Goal: Task Accomplishment & Management: Use online tool/utility

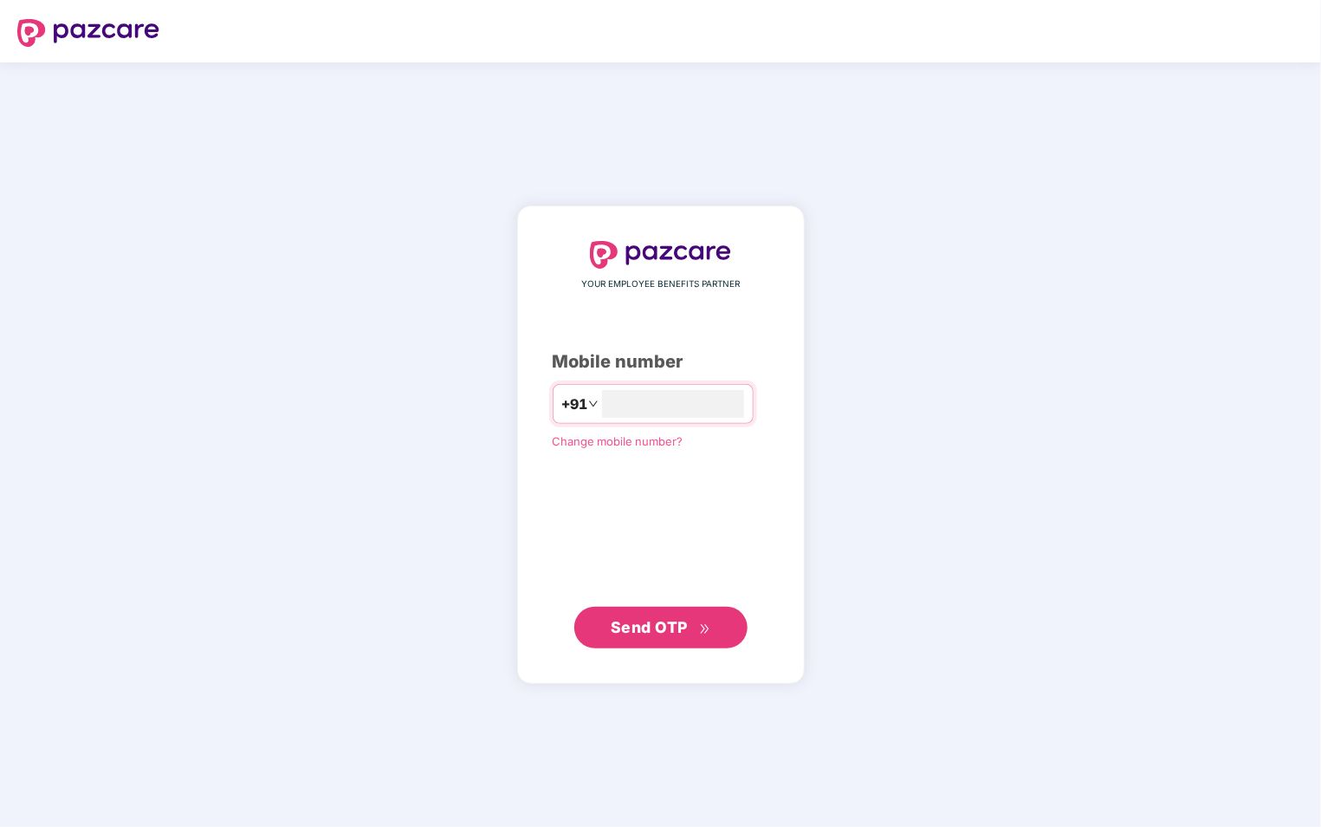
type input "**********"
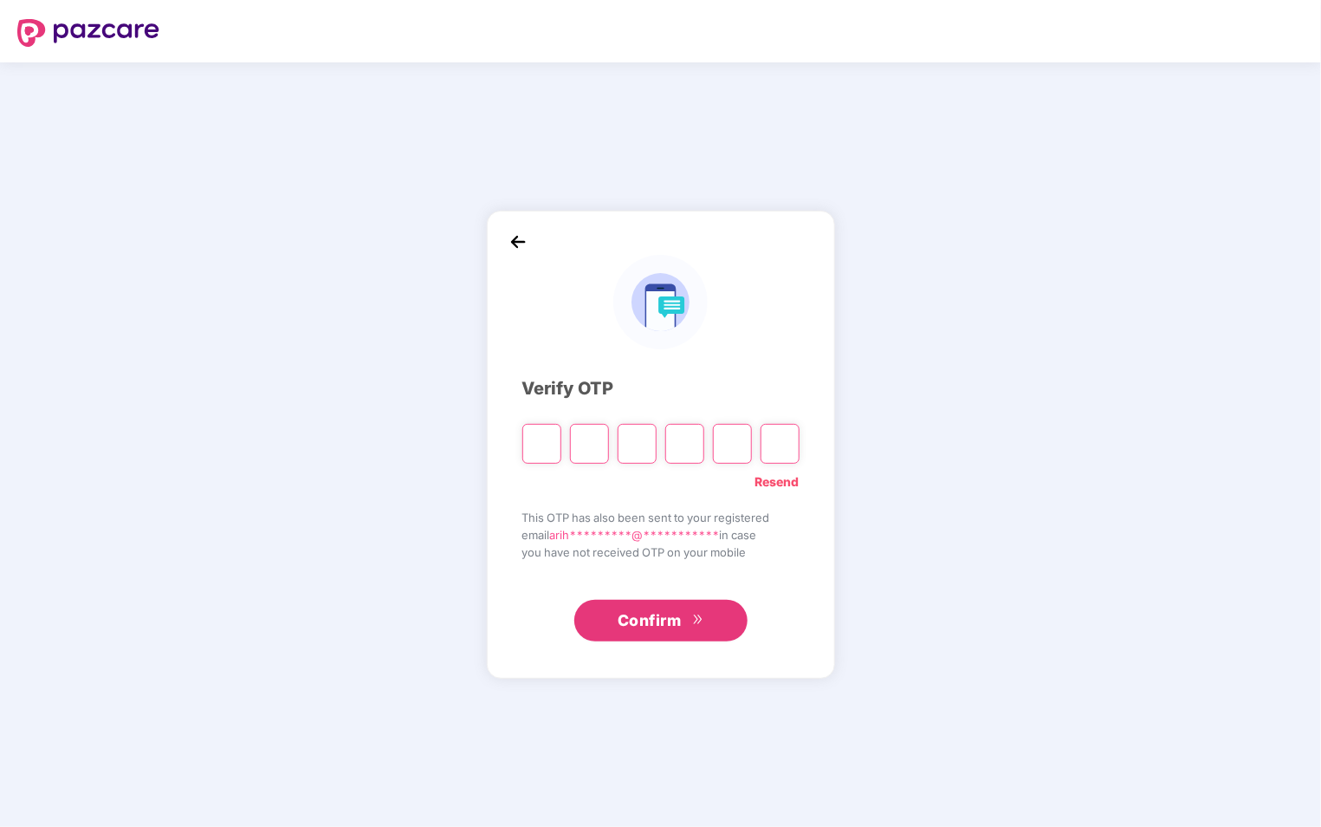
type input "*"
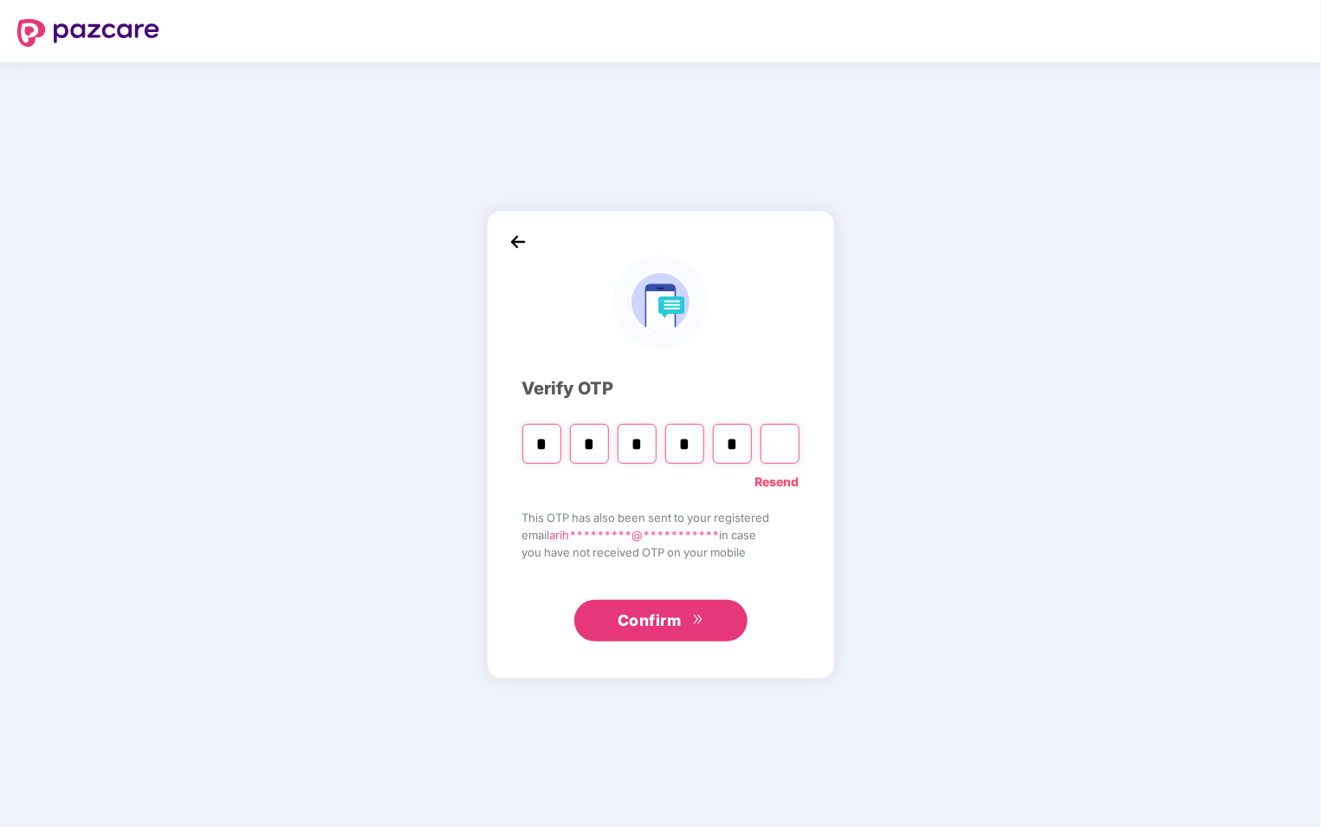
type input "*"
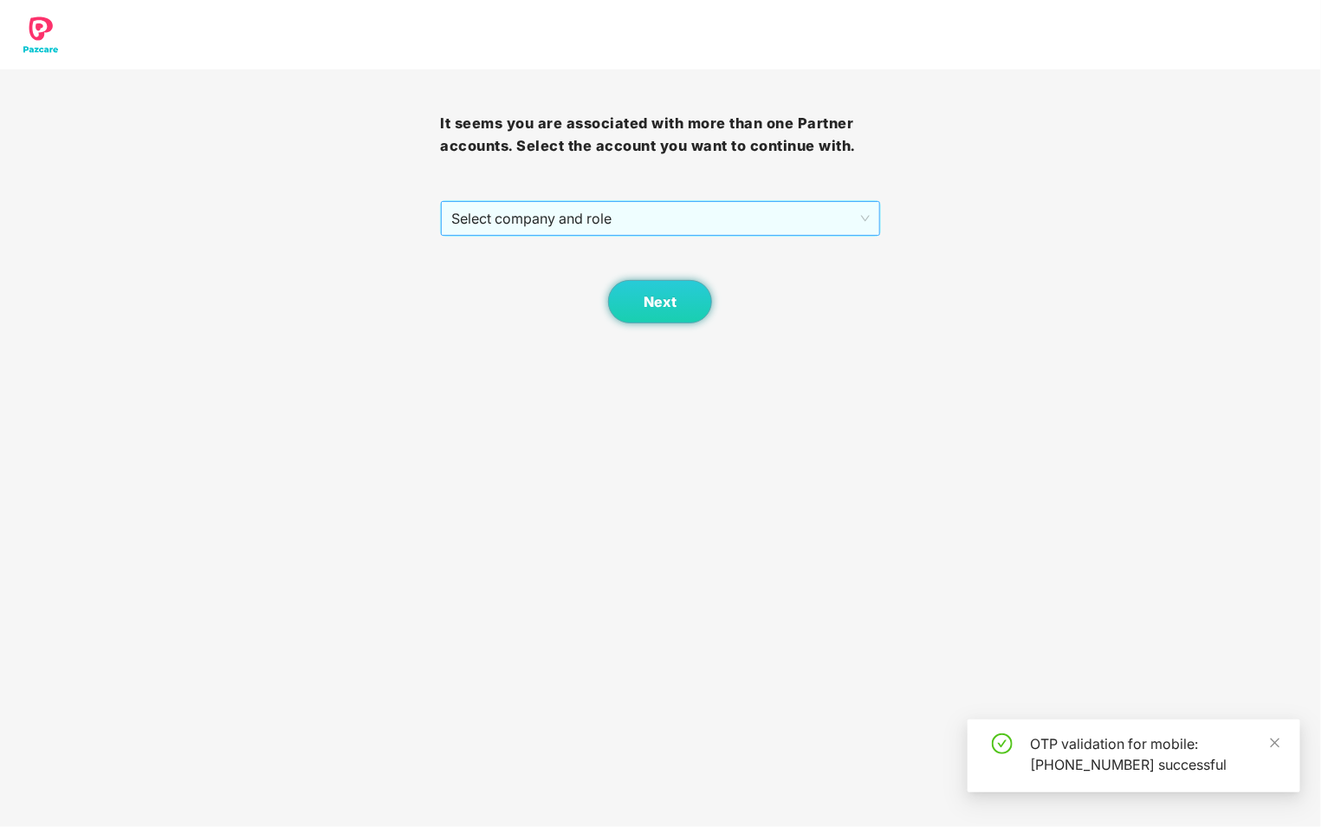
click at [746, 226] on span "Select company and role" at bounding box center [660, 218] width 418 height 33
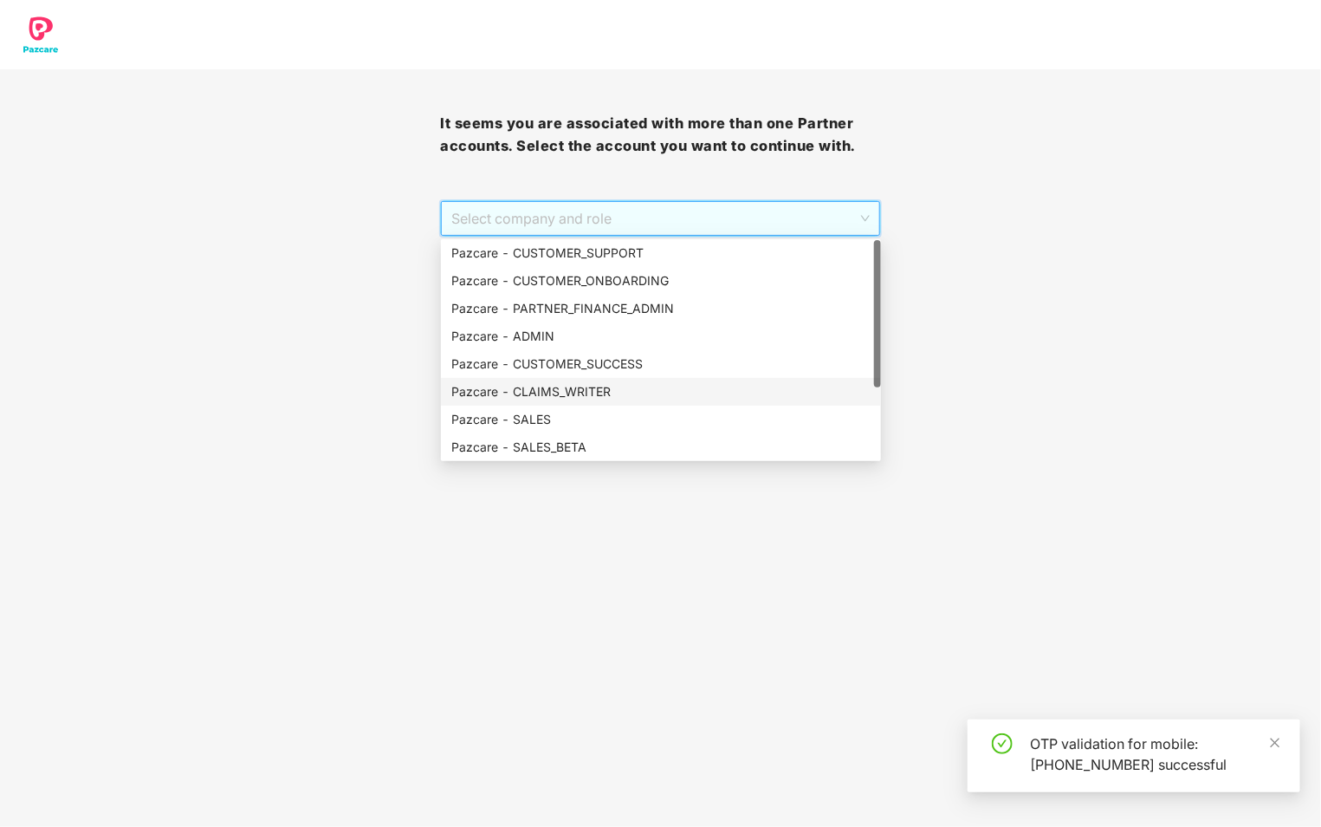
scroll to position [111, 0]
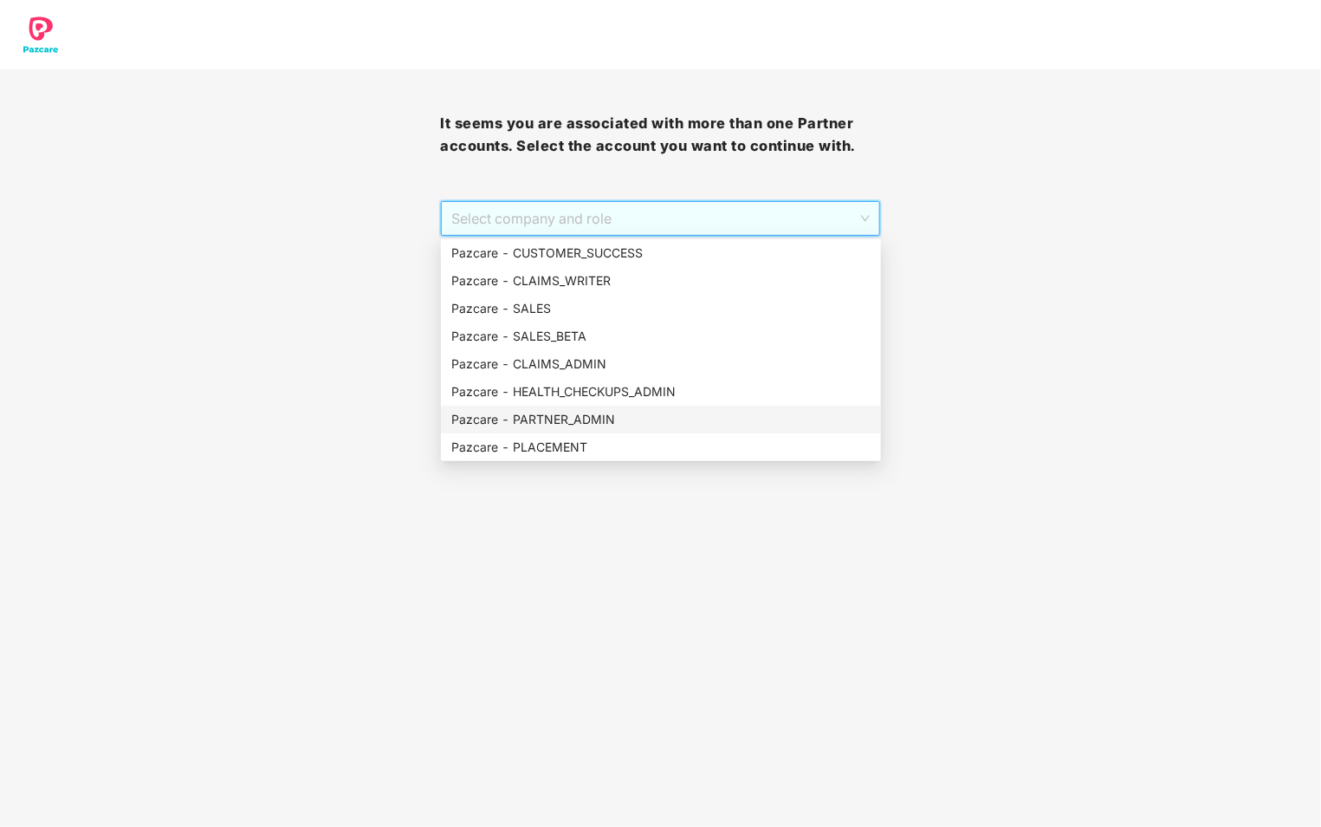
click at [662, 410] on div "Pazcare - PARTNER_ADMIN" at bounding box center [660, 419] width 419 height 19
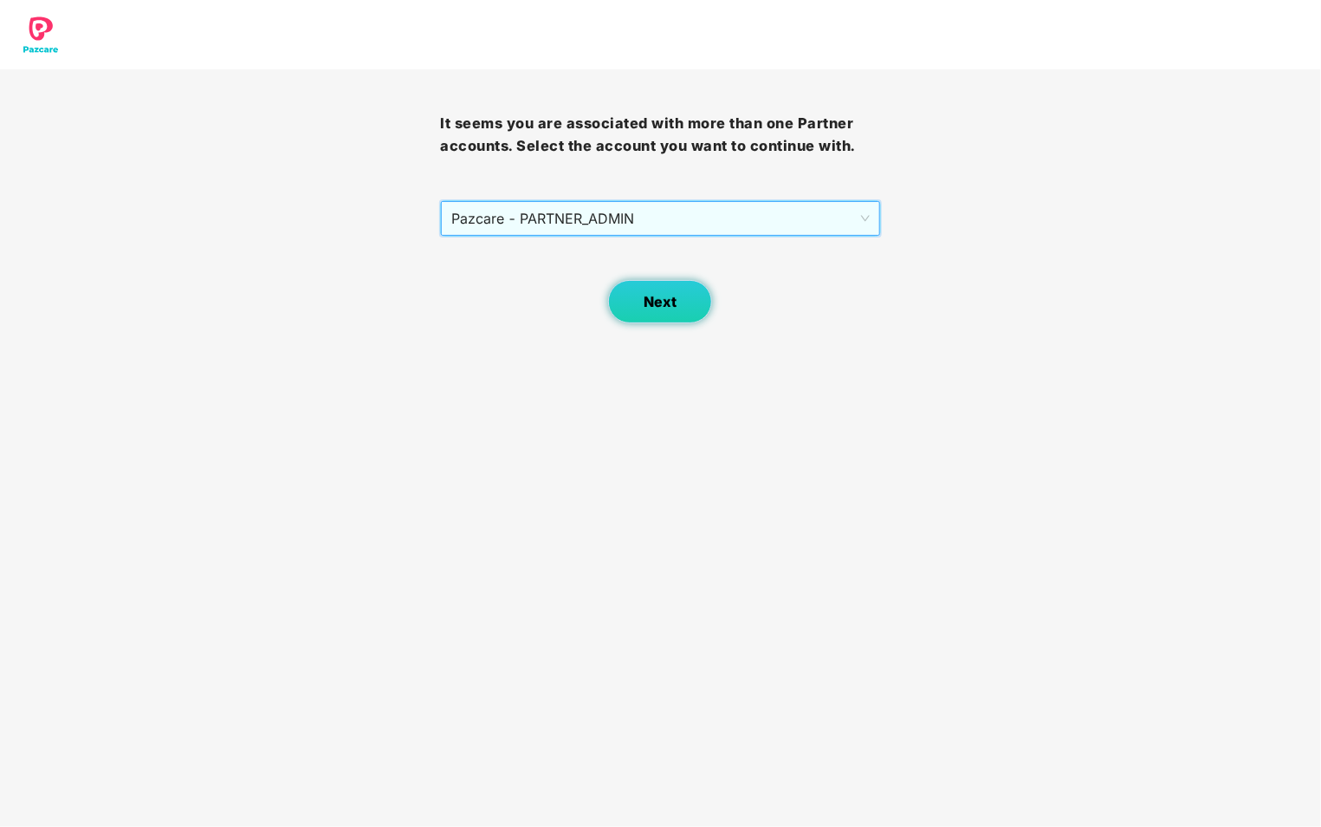
click at [656, 288] on button "Next" at bounding box center [660, 301] width 104 height 43
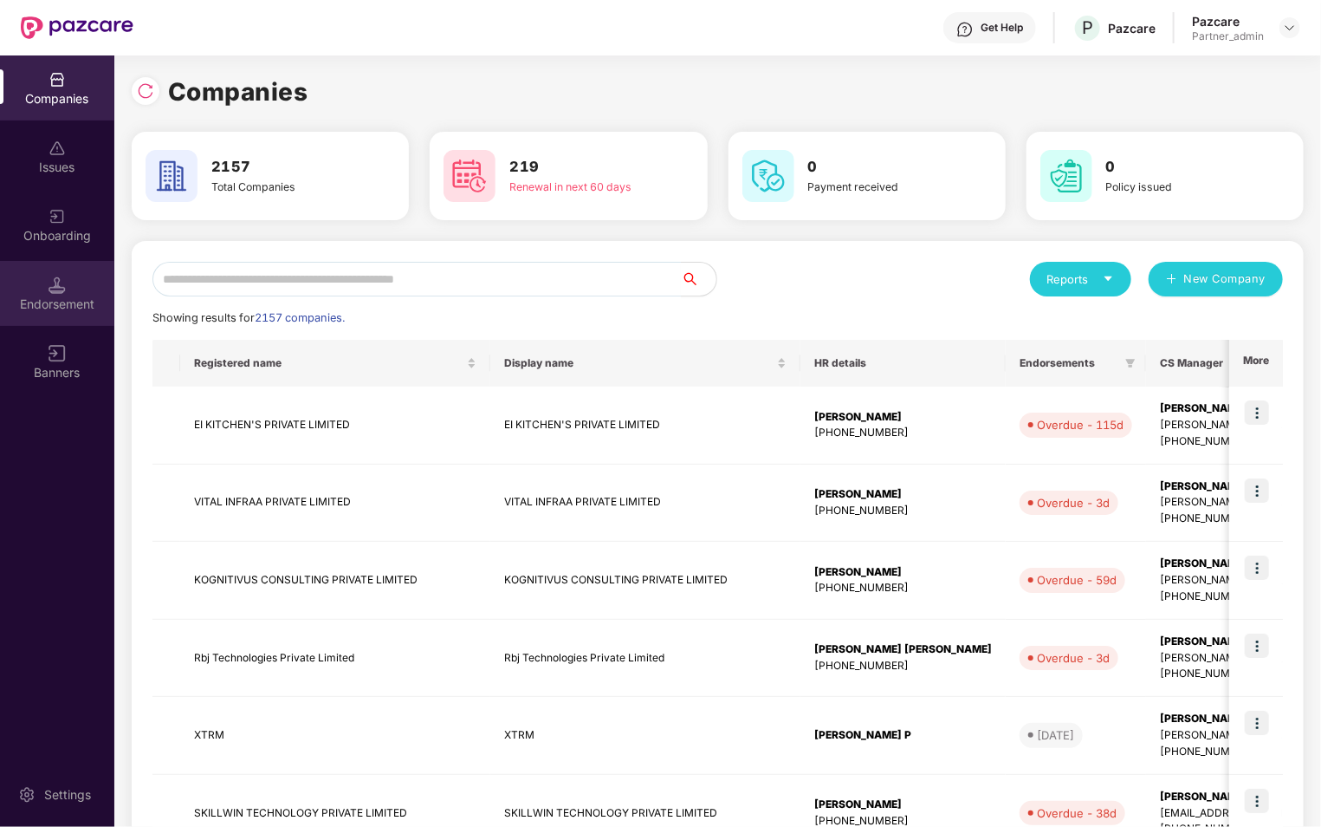
click at [77, 298] on div "Endorsement" at bounding box center [57, 303] width 114 height 17
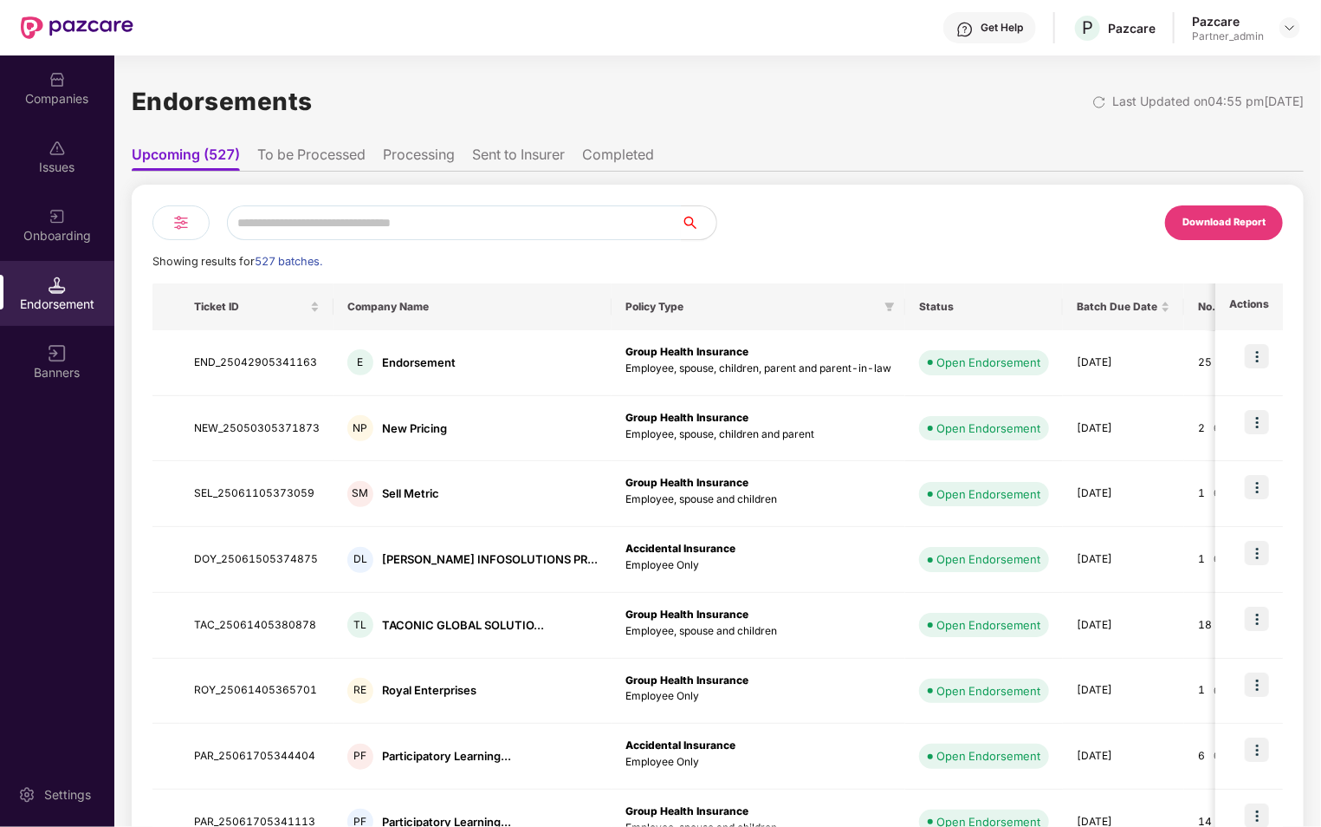
click at [183, 228] on img at bounding box center [181, 222] width 21 height 21
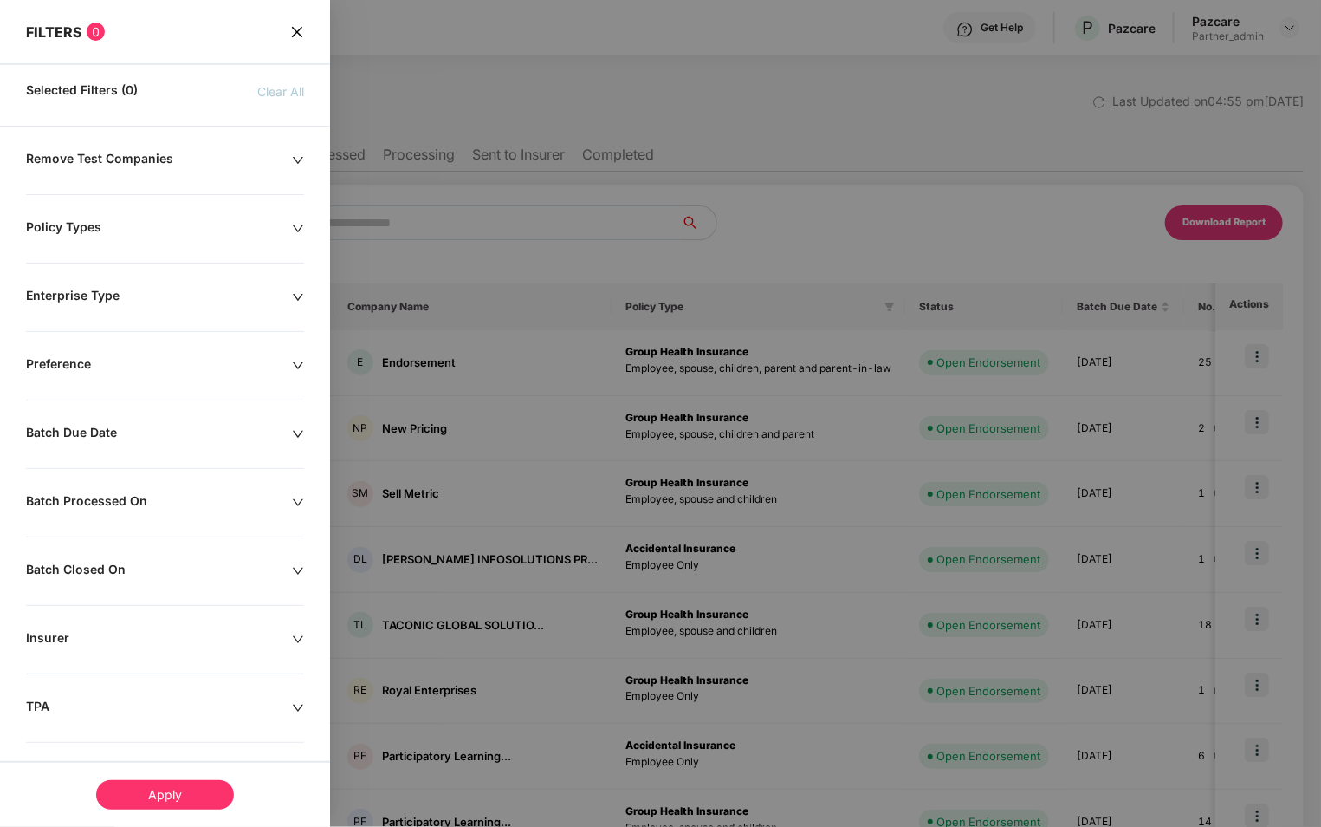
scroll to position [145, 0]
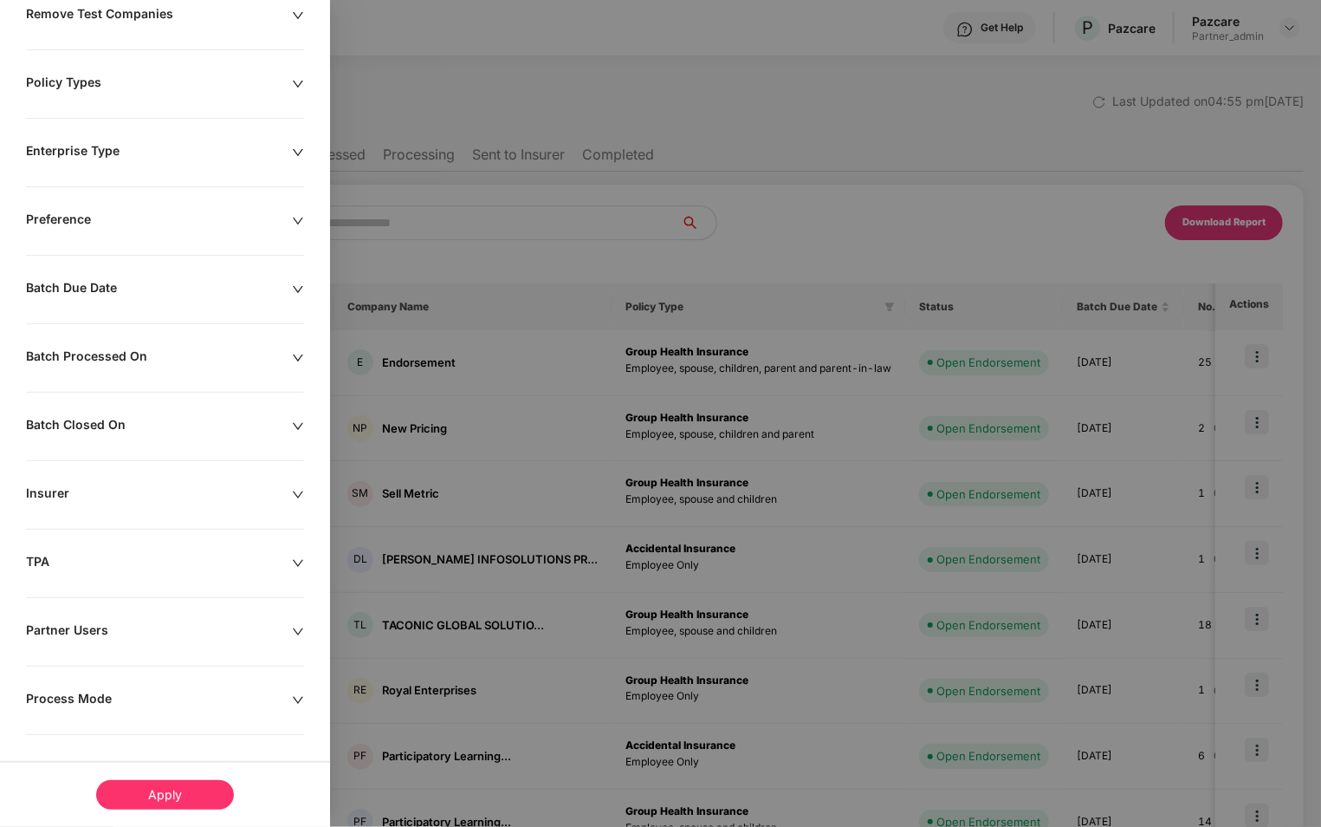
click at [152, 693] on div "Process Mode" at bounding box center [159, 700] width 266 height 19
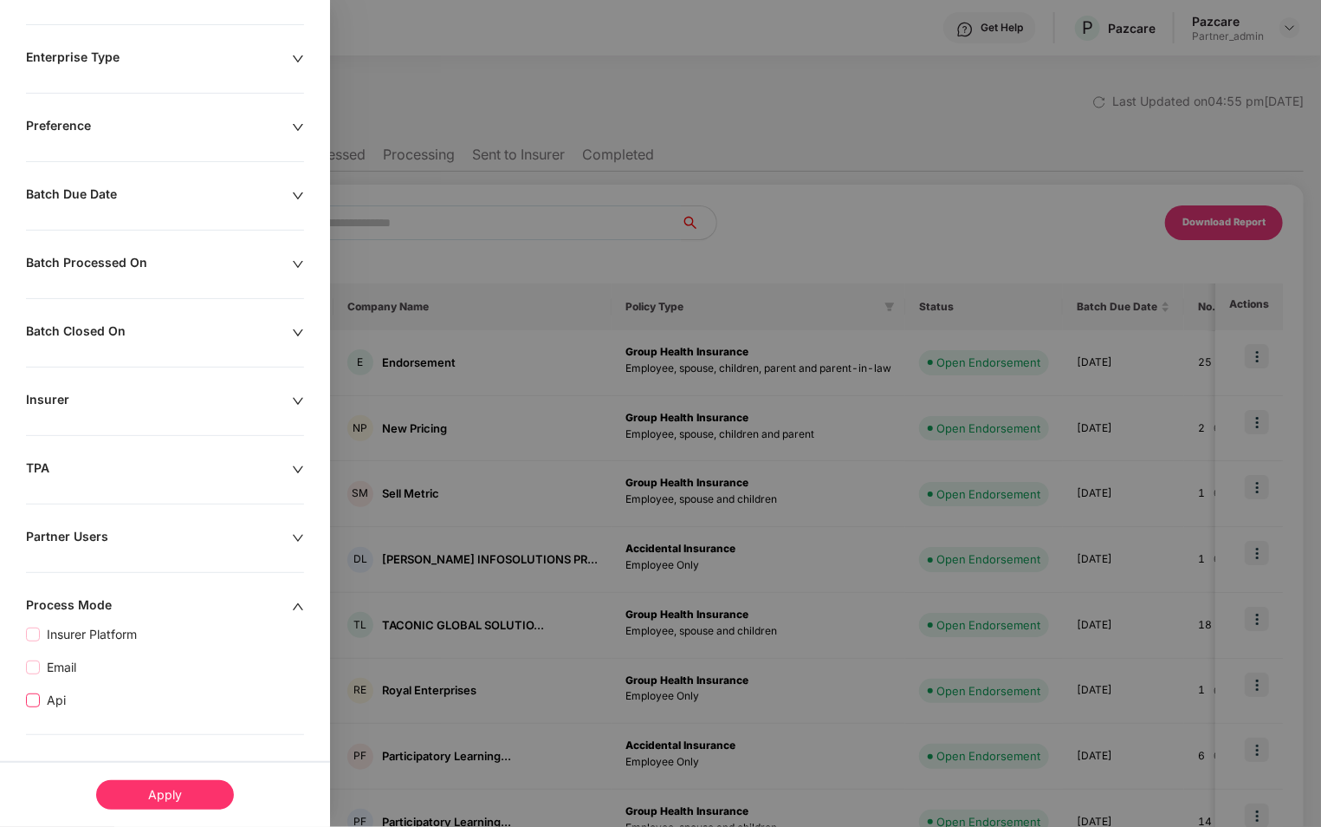
click at [48, 699] on span "Api" at bounding box center [56, 700] width 33 height 19
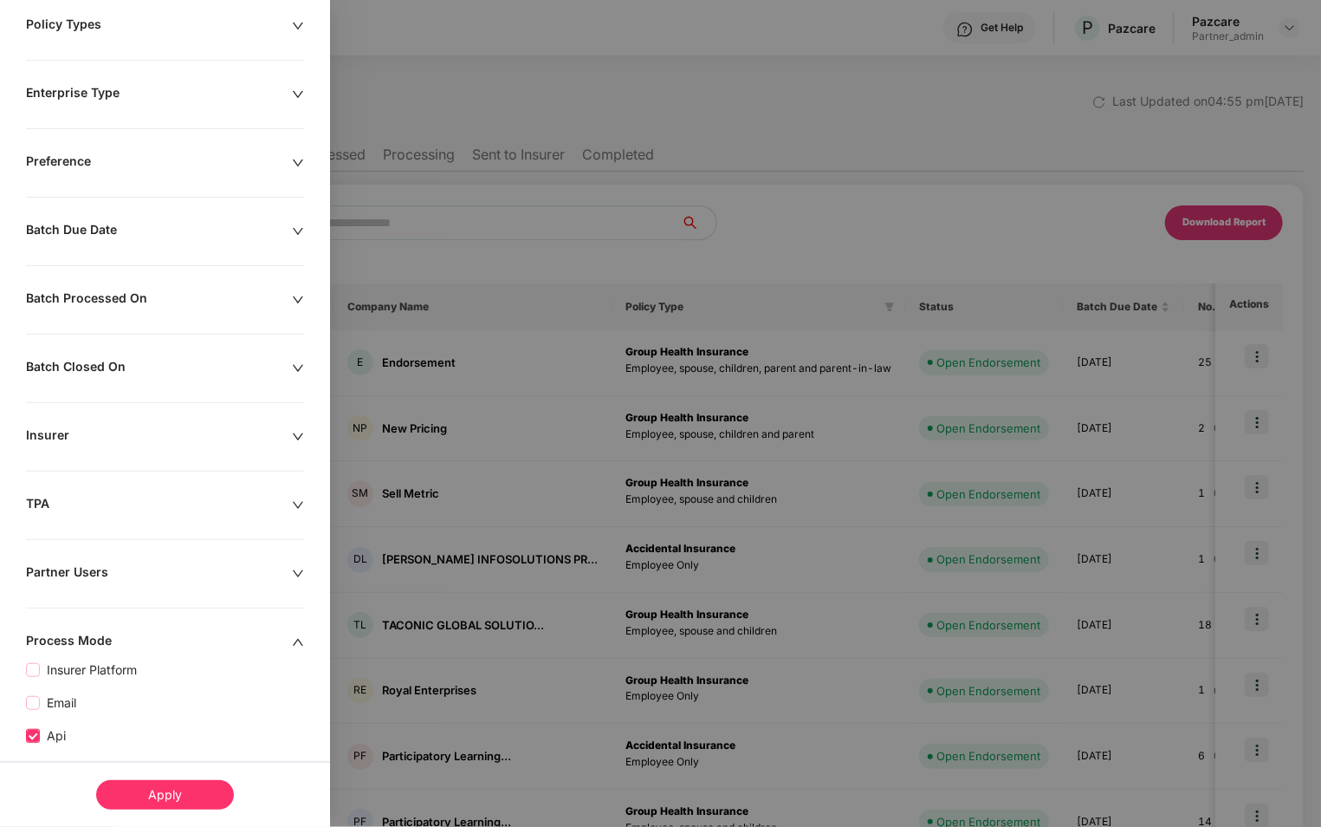
scroll to position [273, 0]
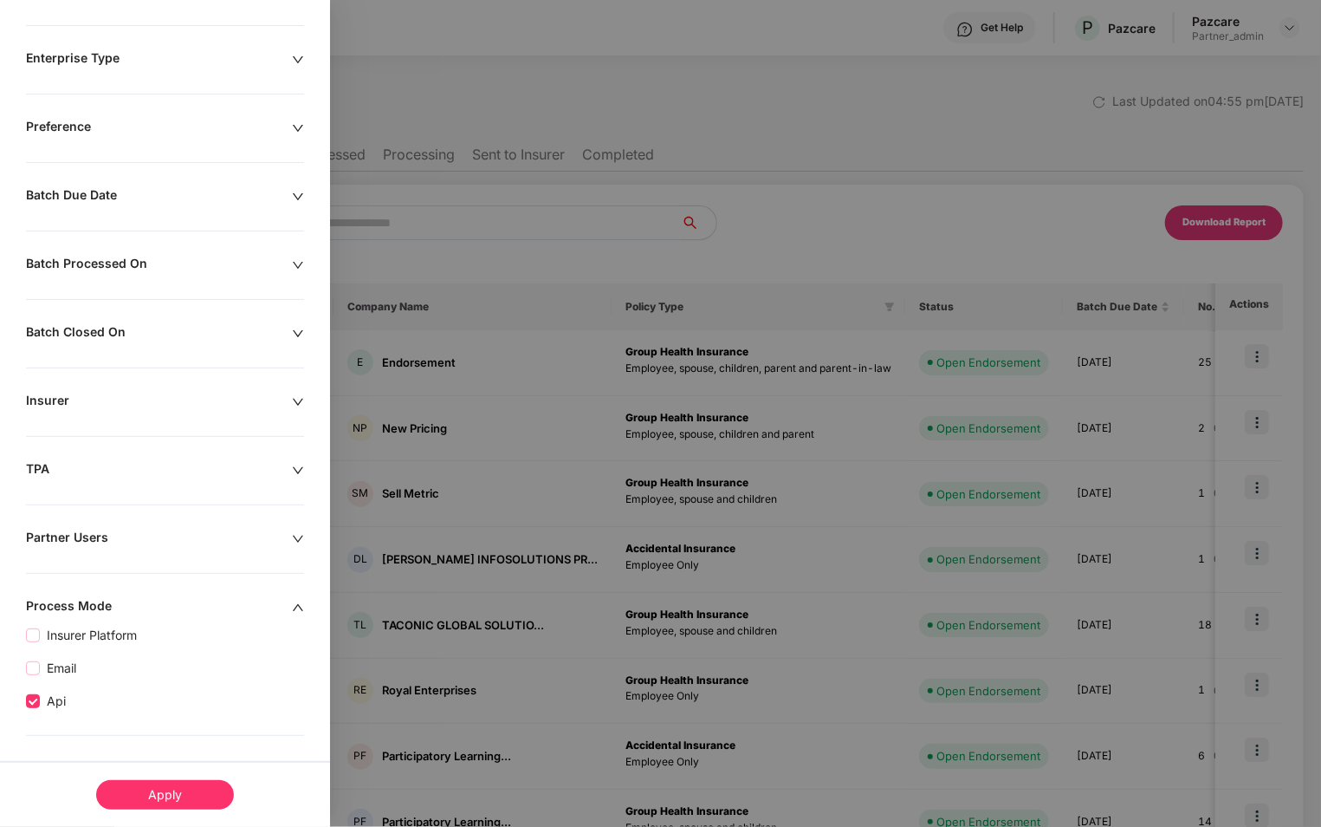
click at [171, 795] on div "Apply" at bounding box center [165, 794] width 138 height 29
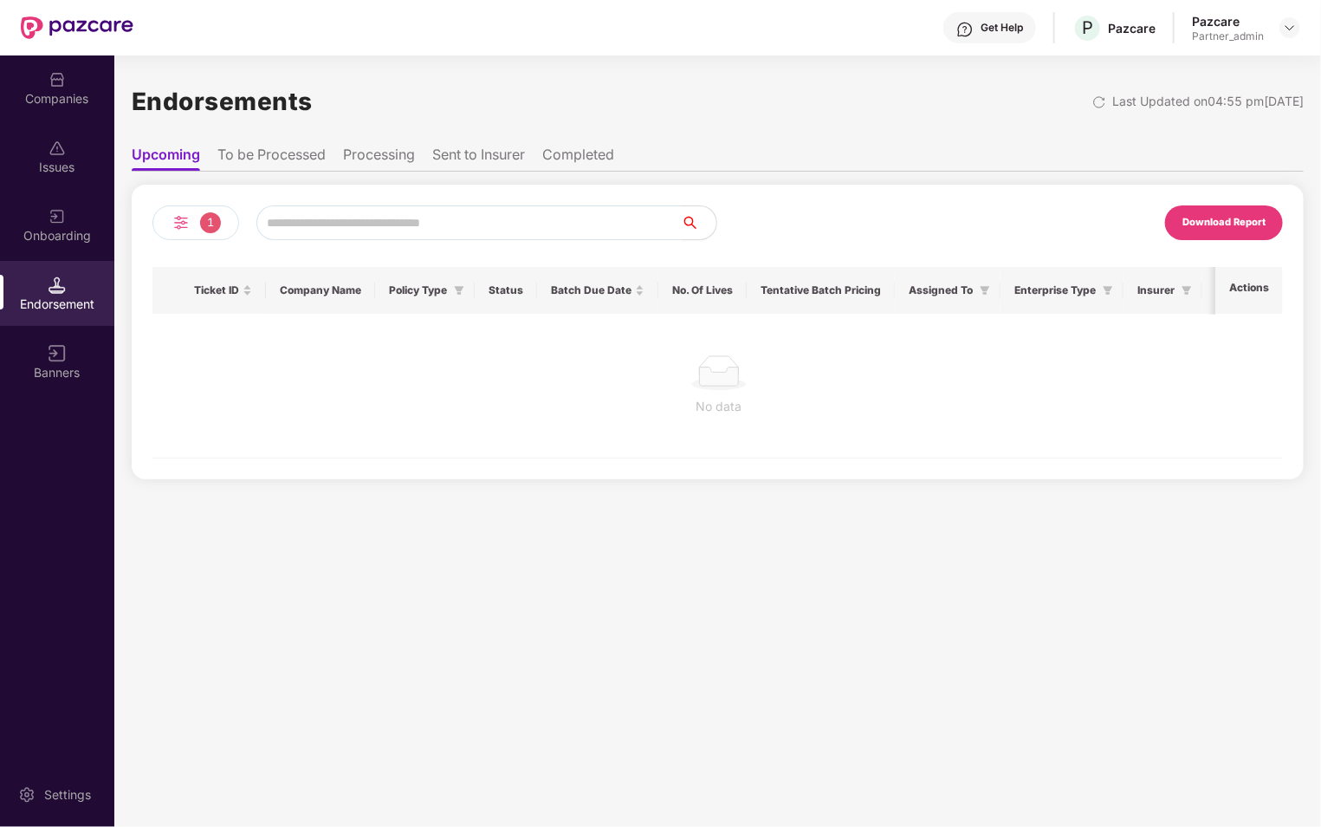
click at [245, 163] on li "To be Processed" at bounding box center [271, 158] width 108 height 25
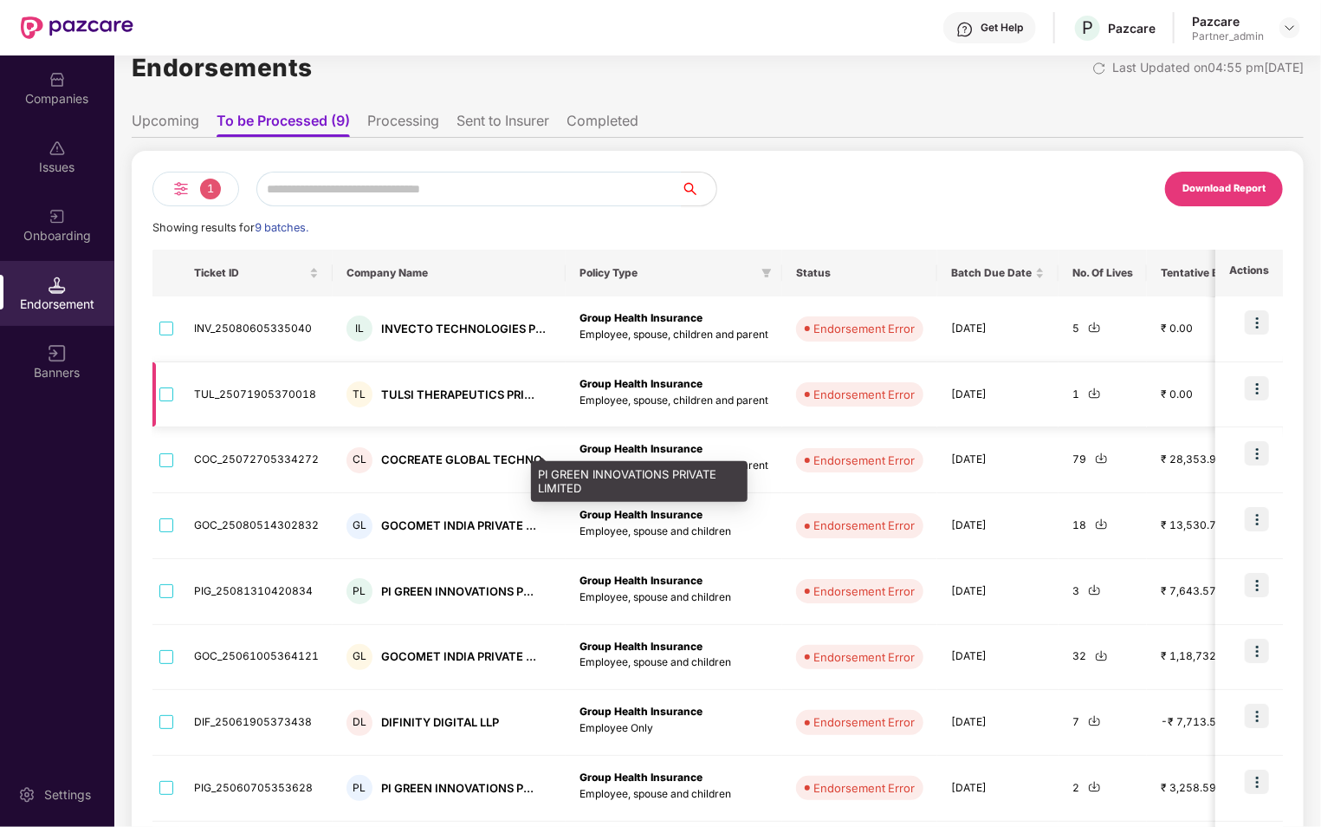
scroll to position [0, 0]
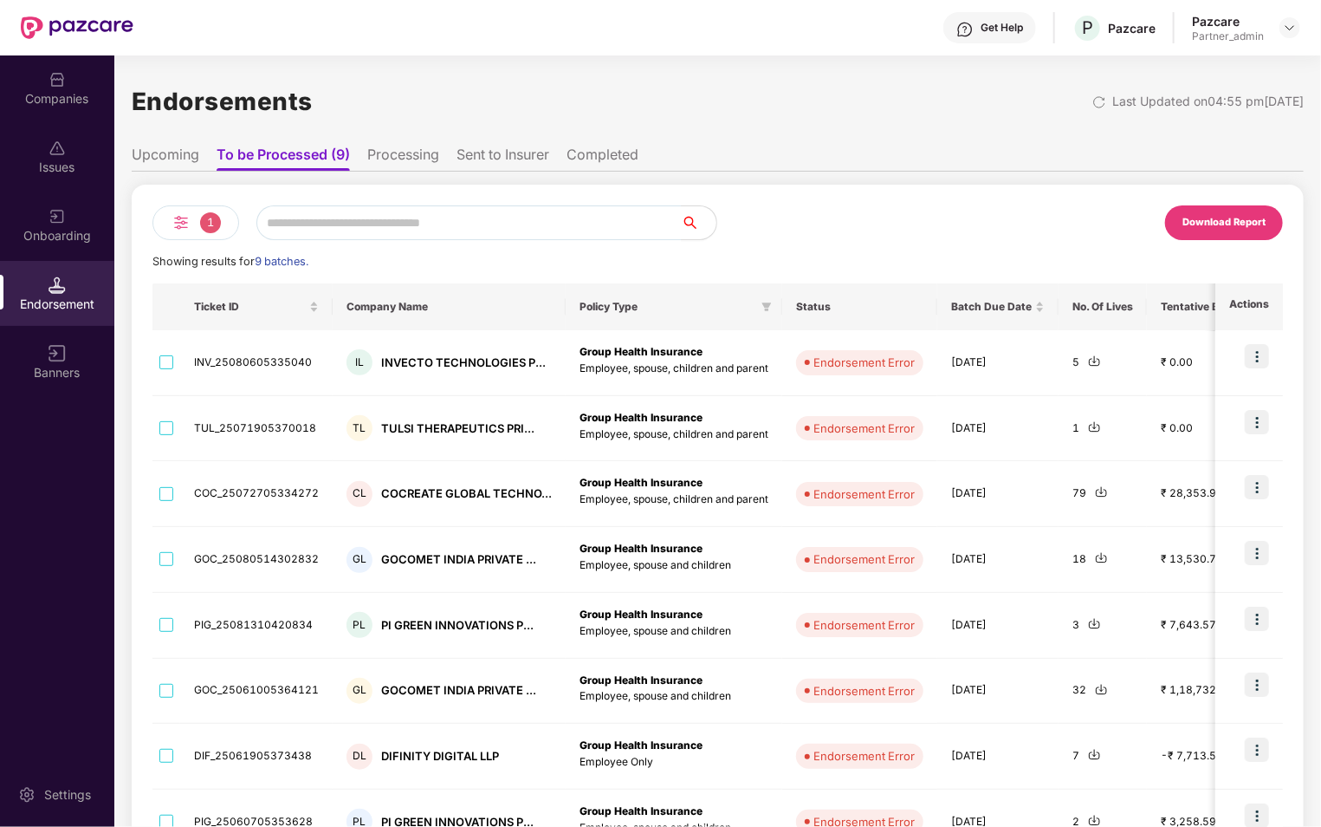
click at [398, 163] on li "Processing" at bounding box center [403, 158] width 72 height 25
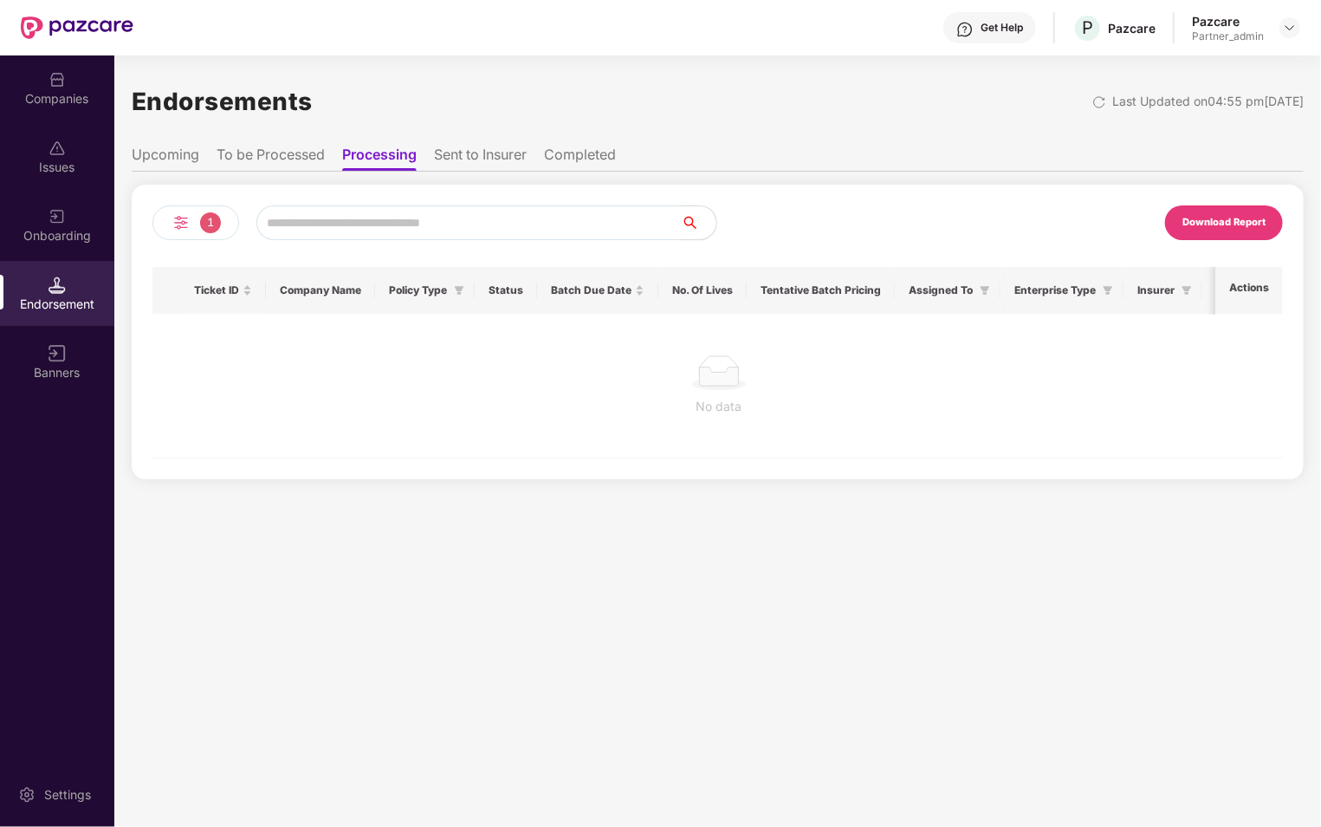
click at [289, 156] on li "To be Processed" at bounding box center [271, 158] width 108 height 25
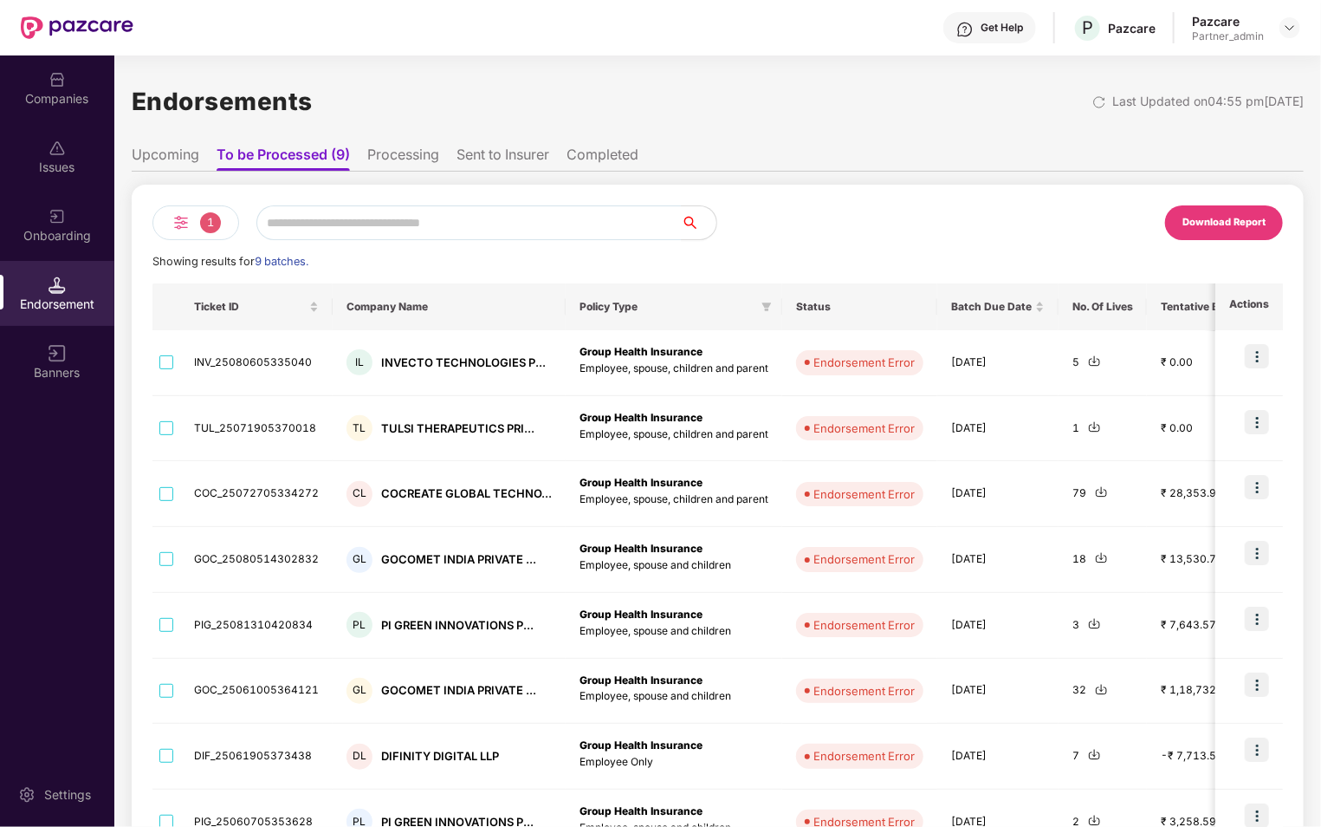
click at [479, 158] on li "Sent to Insurer" at bounding box center [503, 158] width 93 height 25
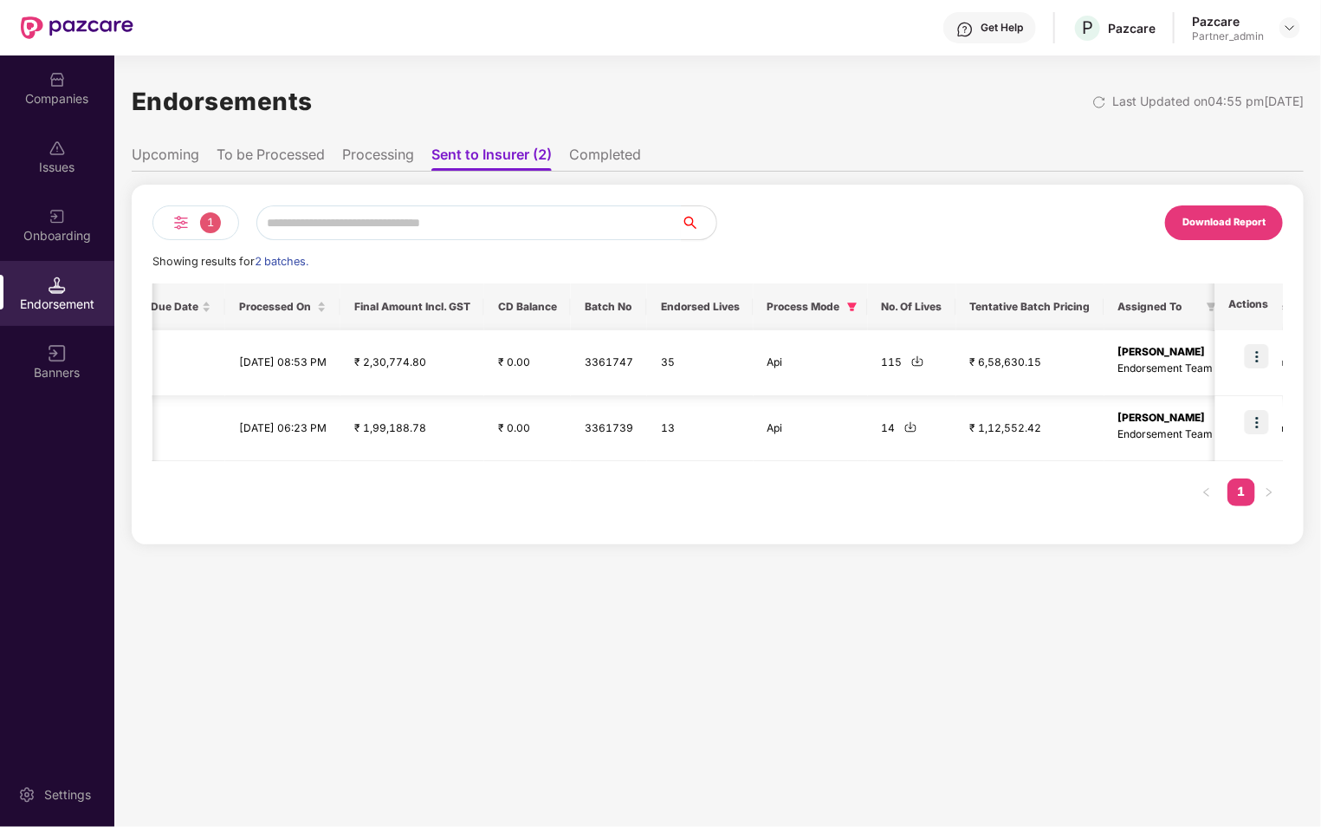
scroll to position [0, 867]
click at [602, 156] on li "Completed" at bounding box center [605, 158] width 72 height 25
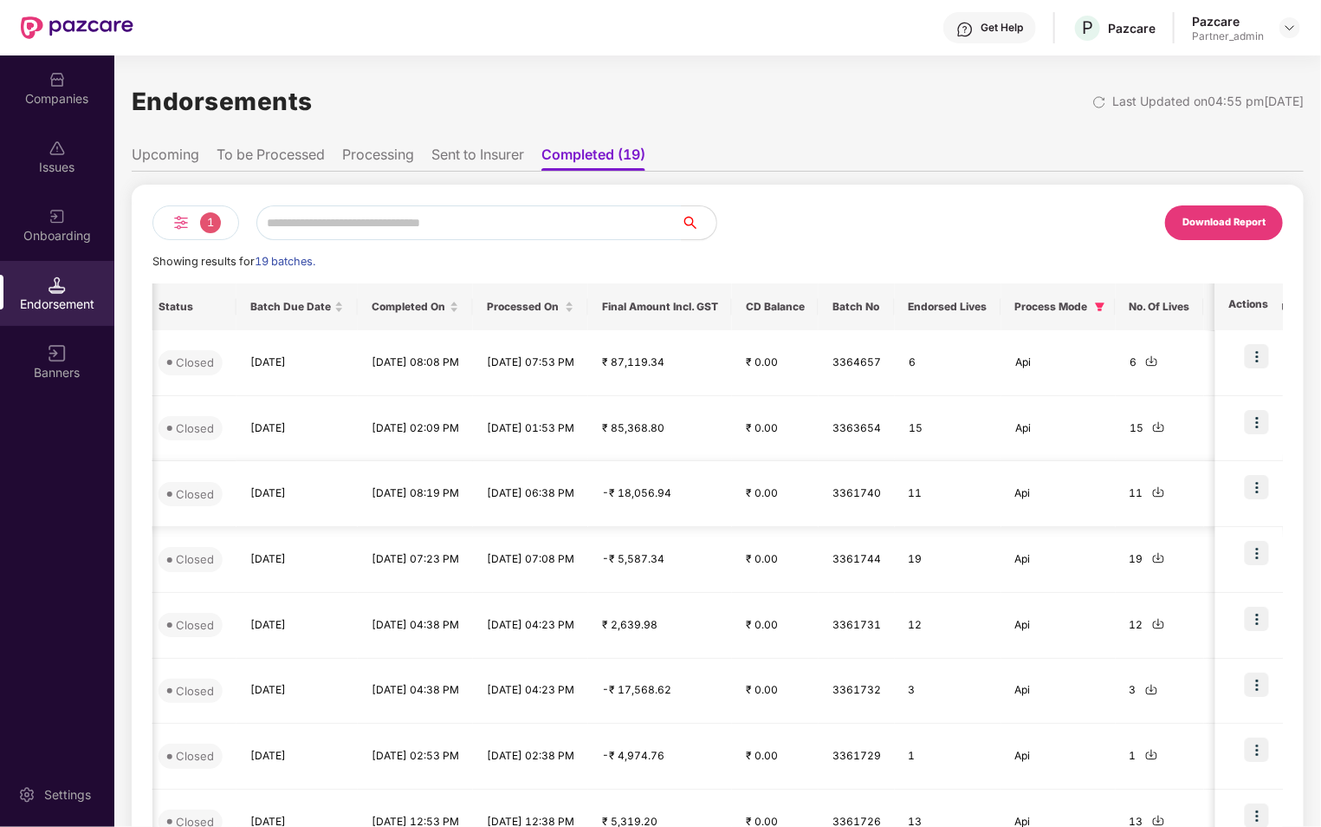
scroll to position [0, 975]
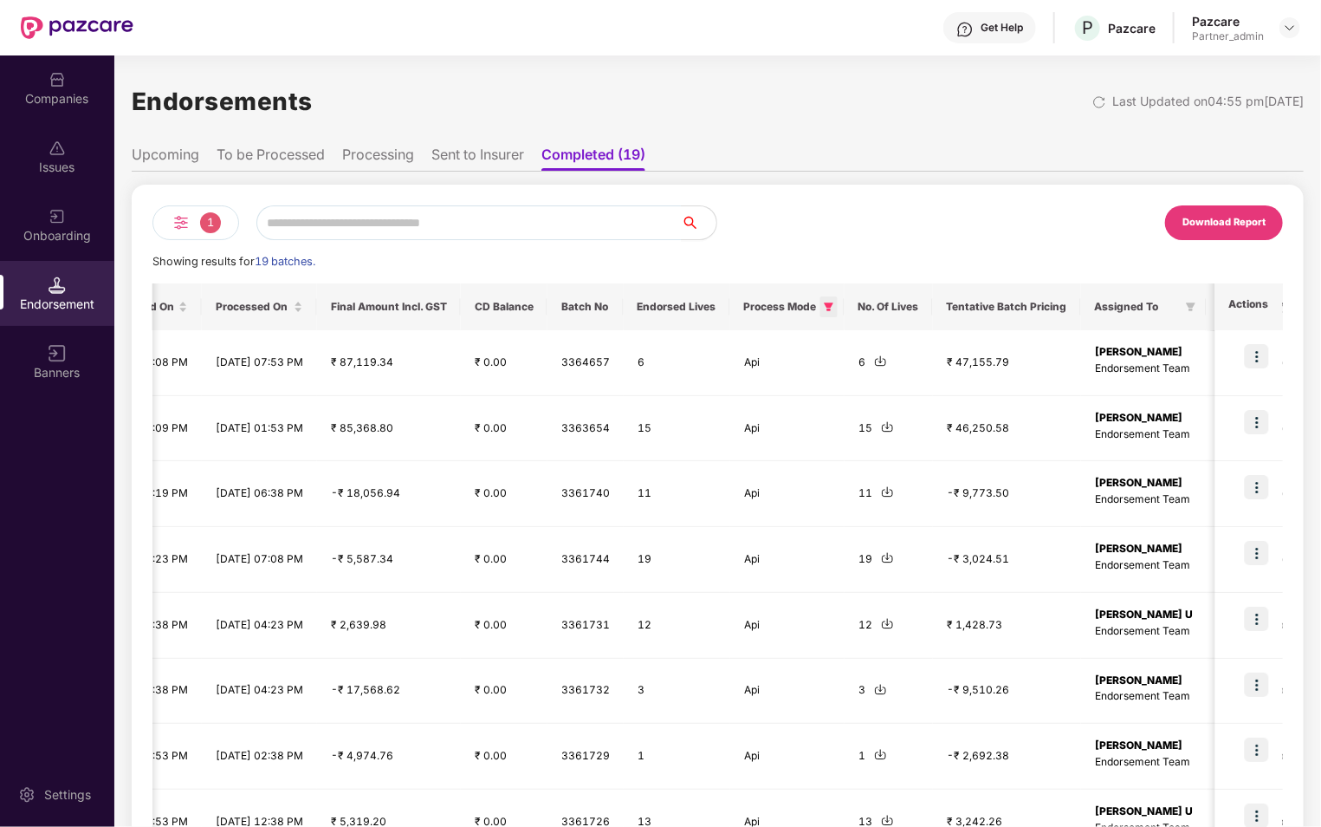
click at [834, 306] on icon "filter" at bounding box center [830, 306] width 10 height 9
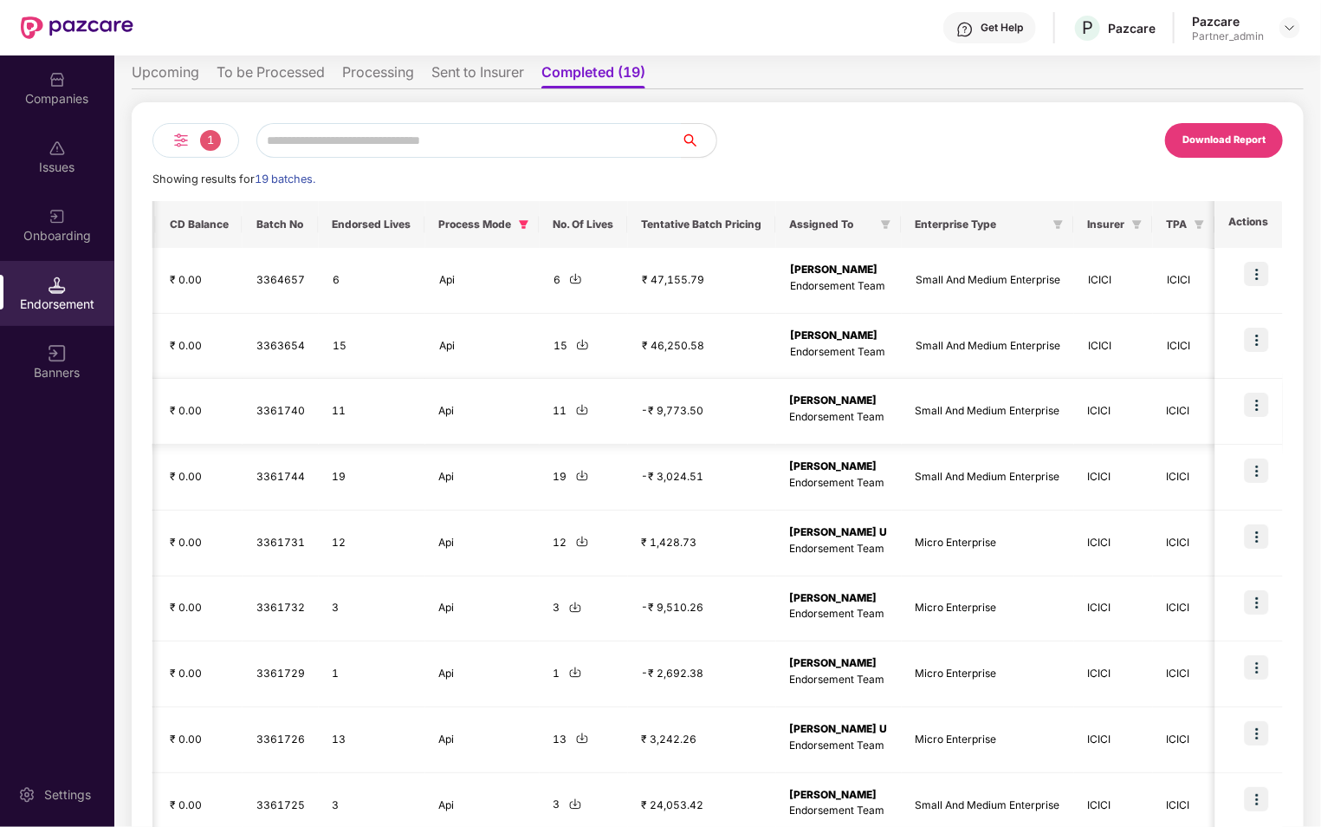
scroll to position [0, 0]
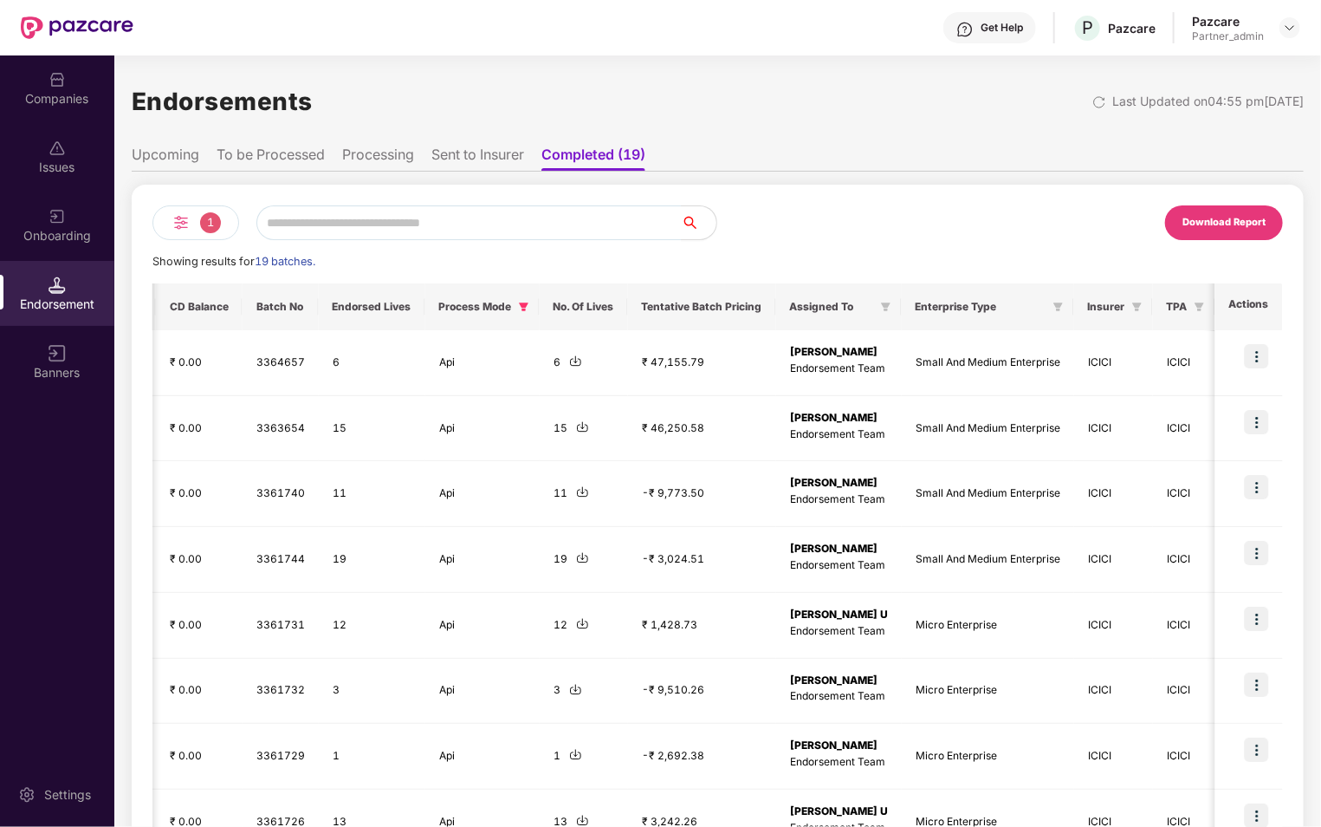
click at [175, 216] on img at bounding box center [181, 222] width 21 height 21
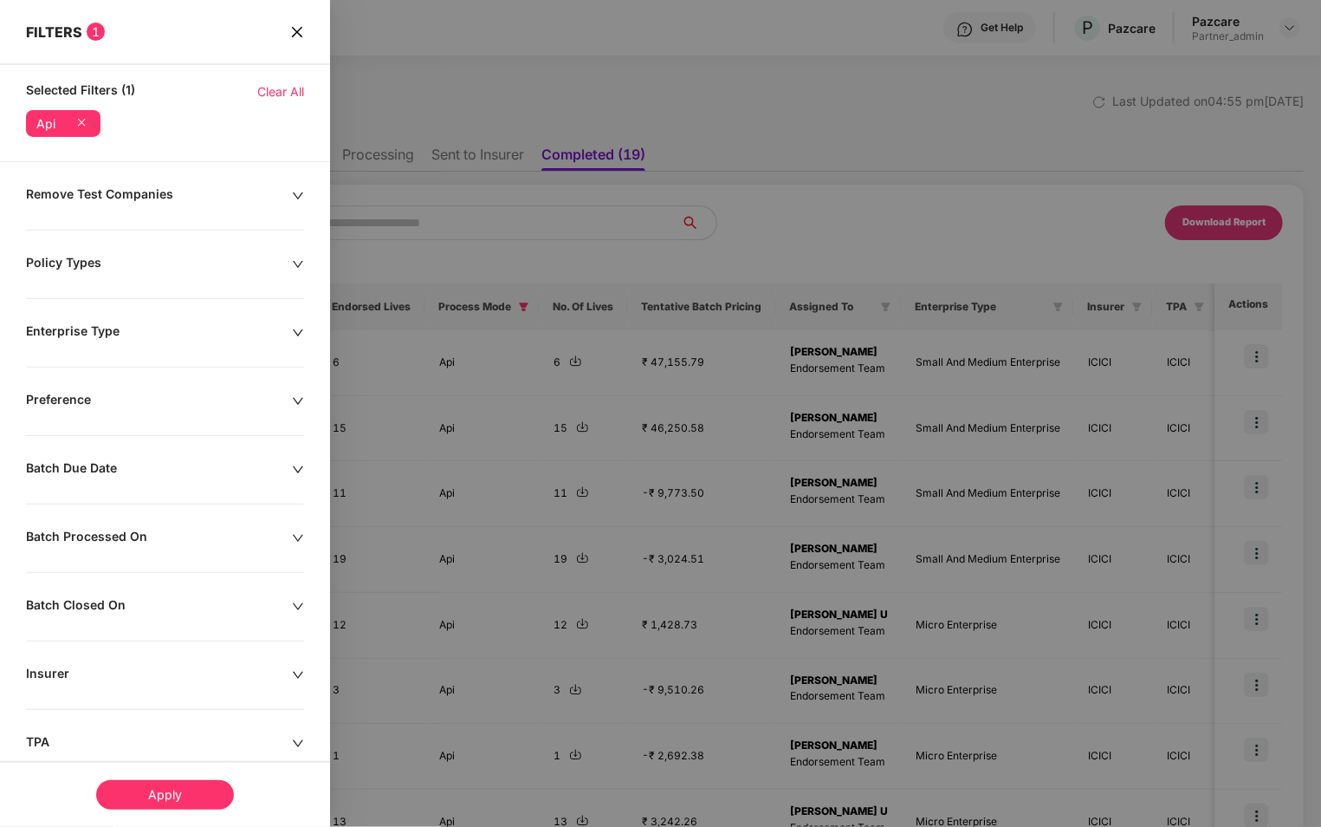
scroll to position [240, 0]
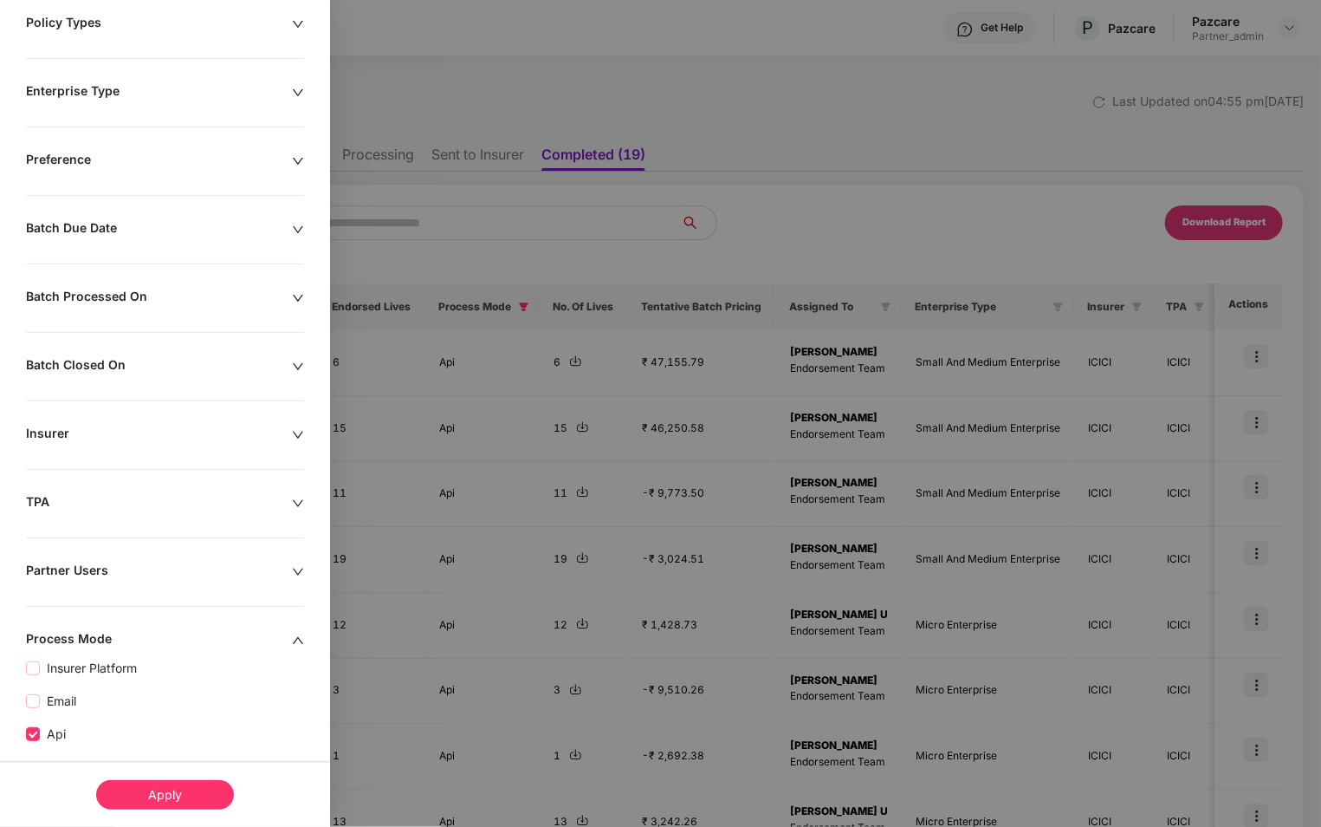
click at [198, 502] on div "TPA" at bounding box center [159, 503] width 266 height 19
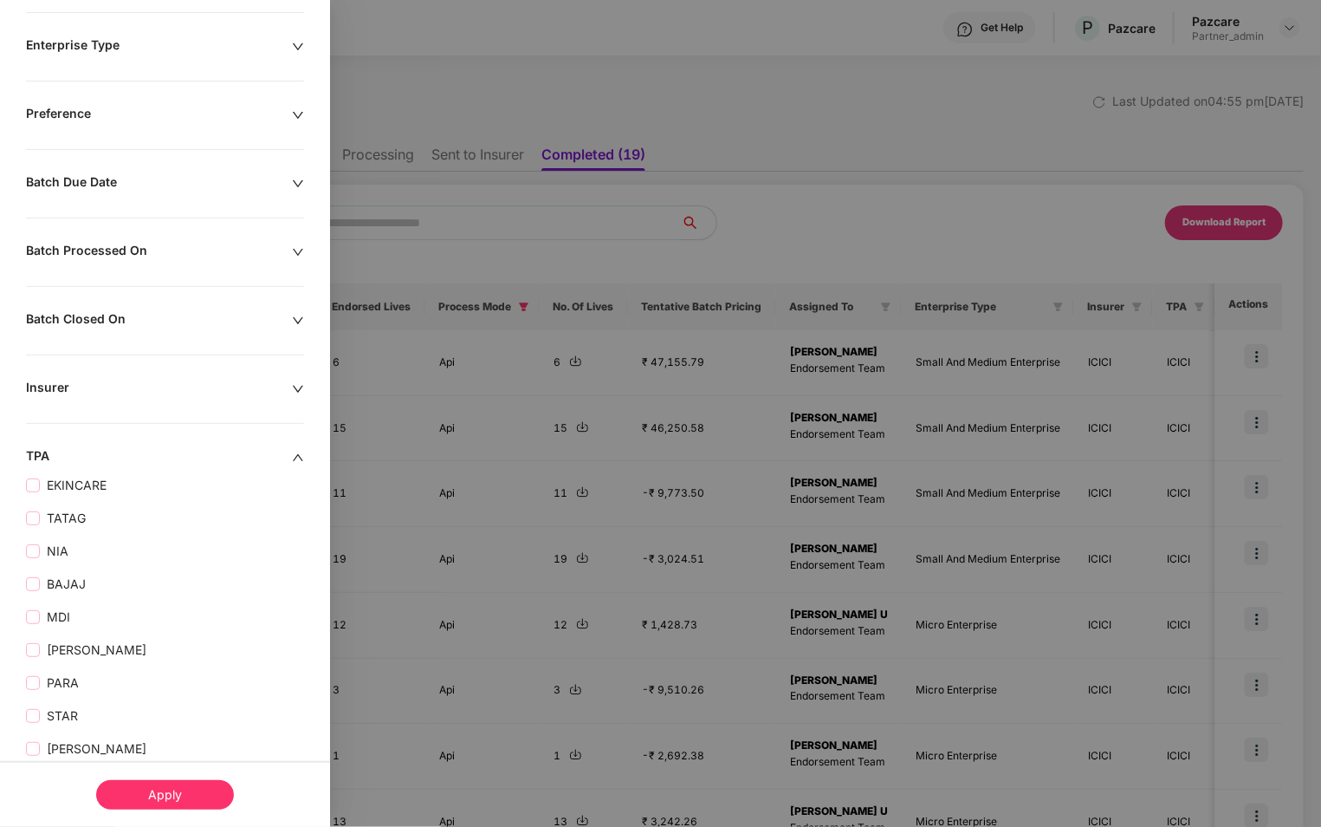
scroll to position [291, 0]
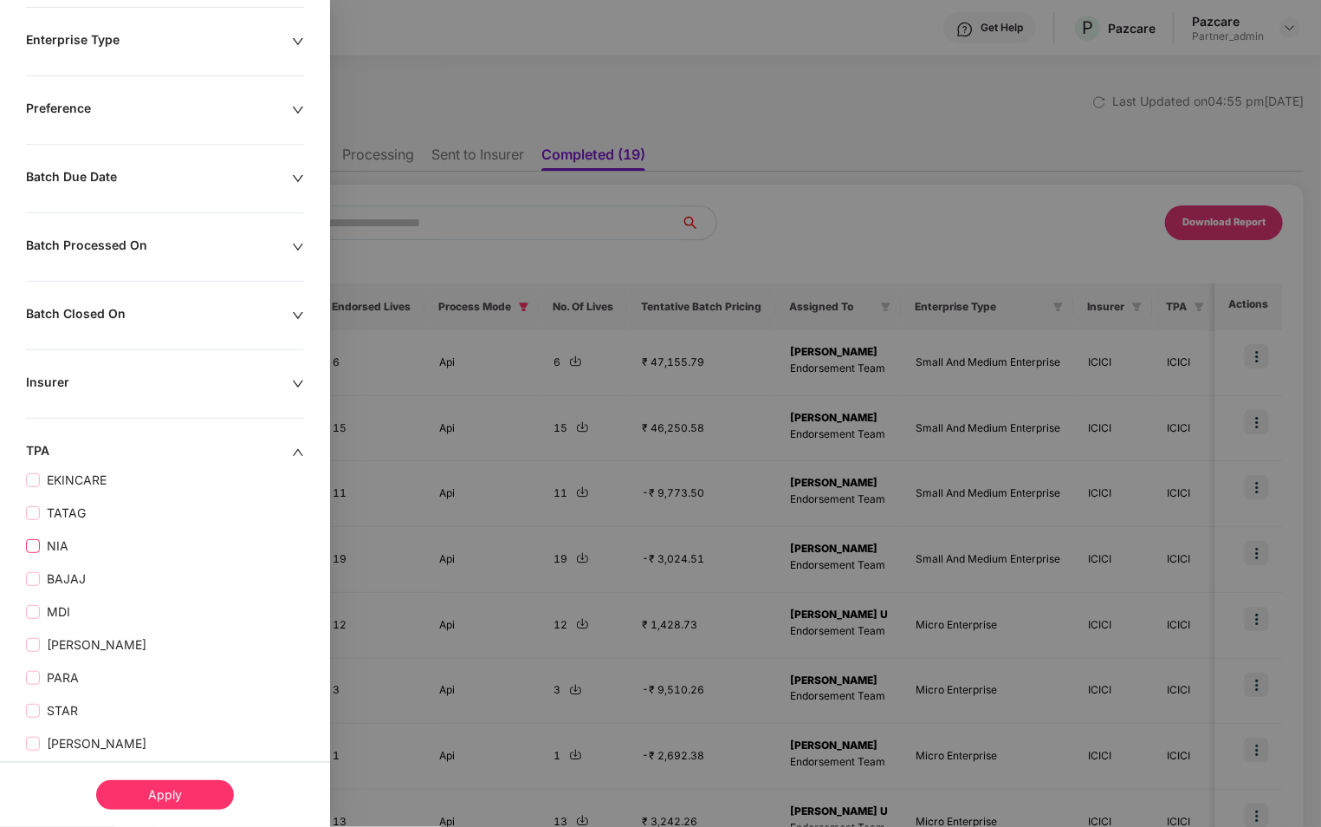
click at [43, 542] on span "NIA" at bounding box center [58, 545] width 36 height 19
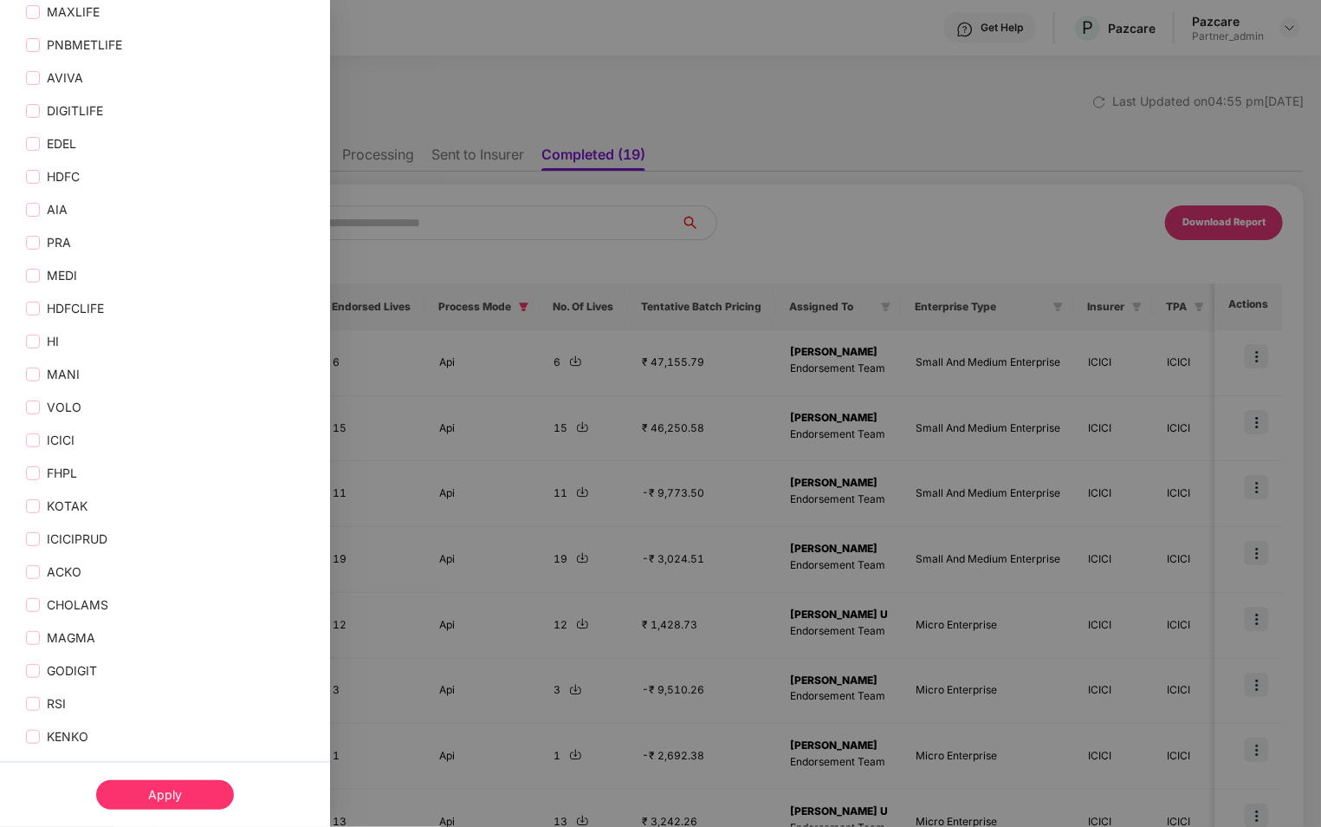
scroll to position [1384, 0]
click at [160, 798] on div "Apply" at bounding box center [165, 794] width 138 height 29
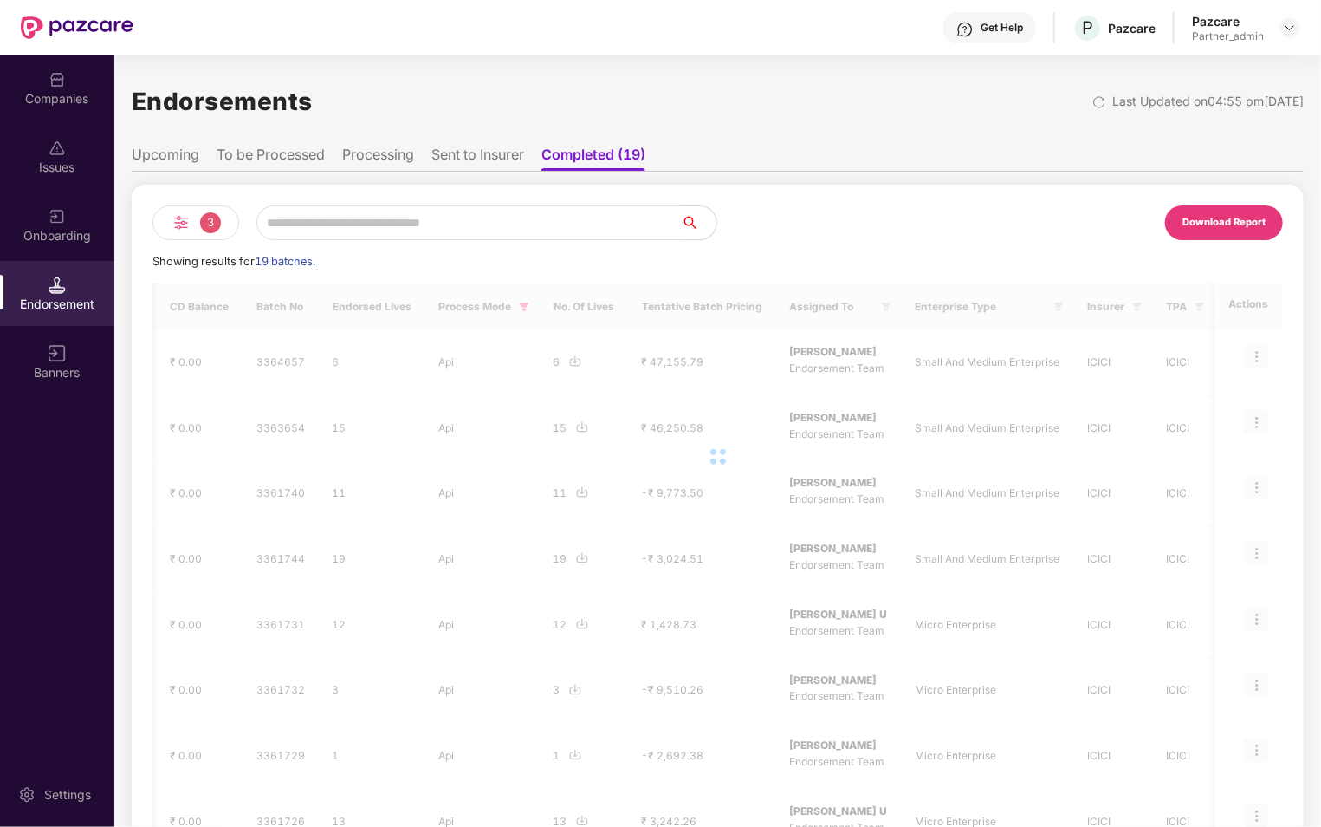
scroll to position [0, 796]
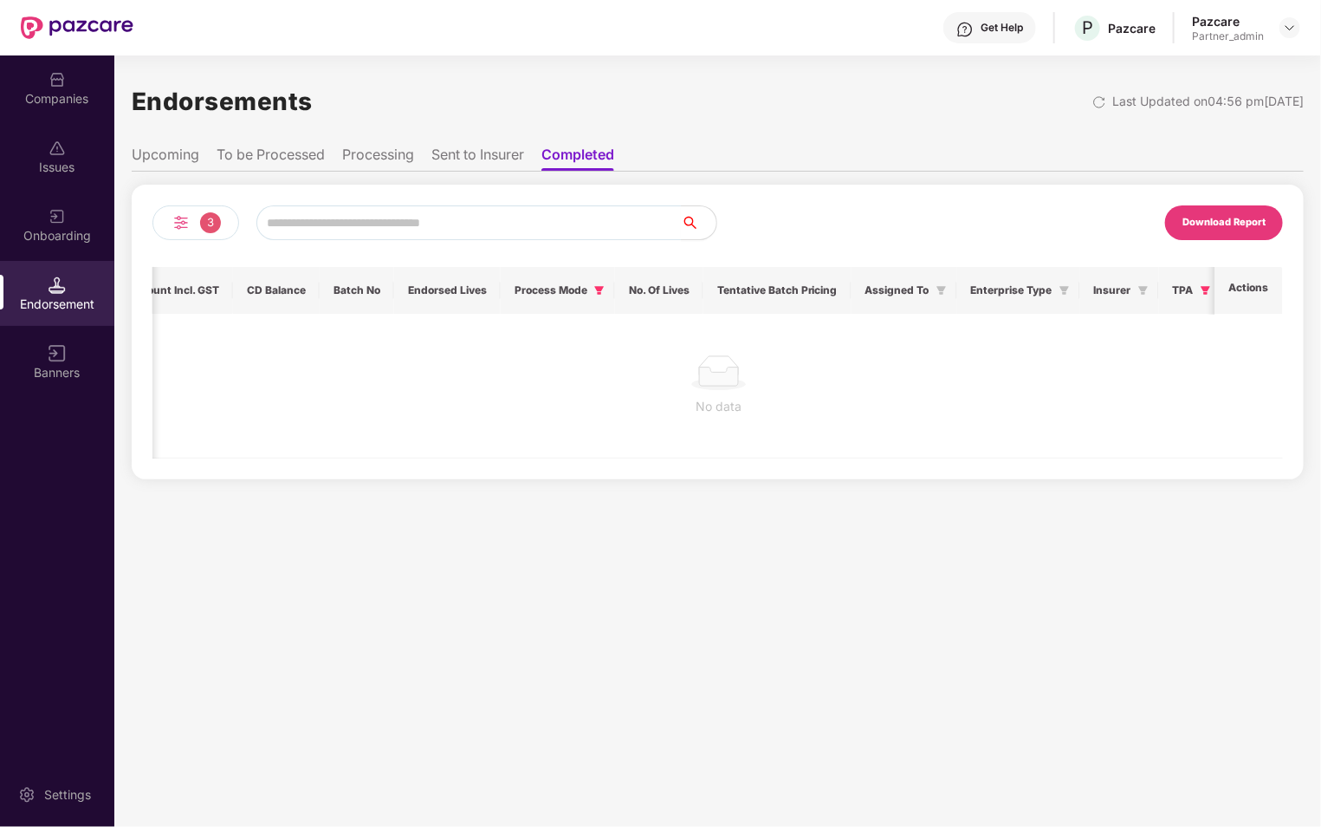
click at [200, 224] on span "3" at bounding box center [210, 222] width 21 height 21
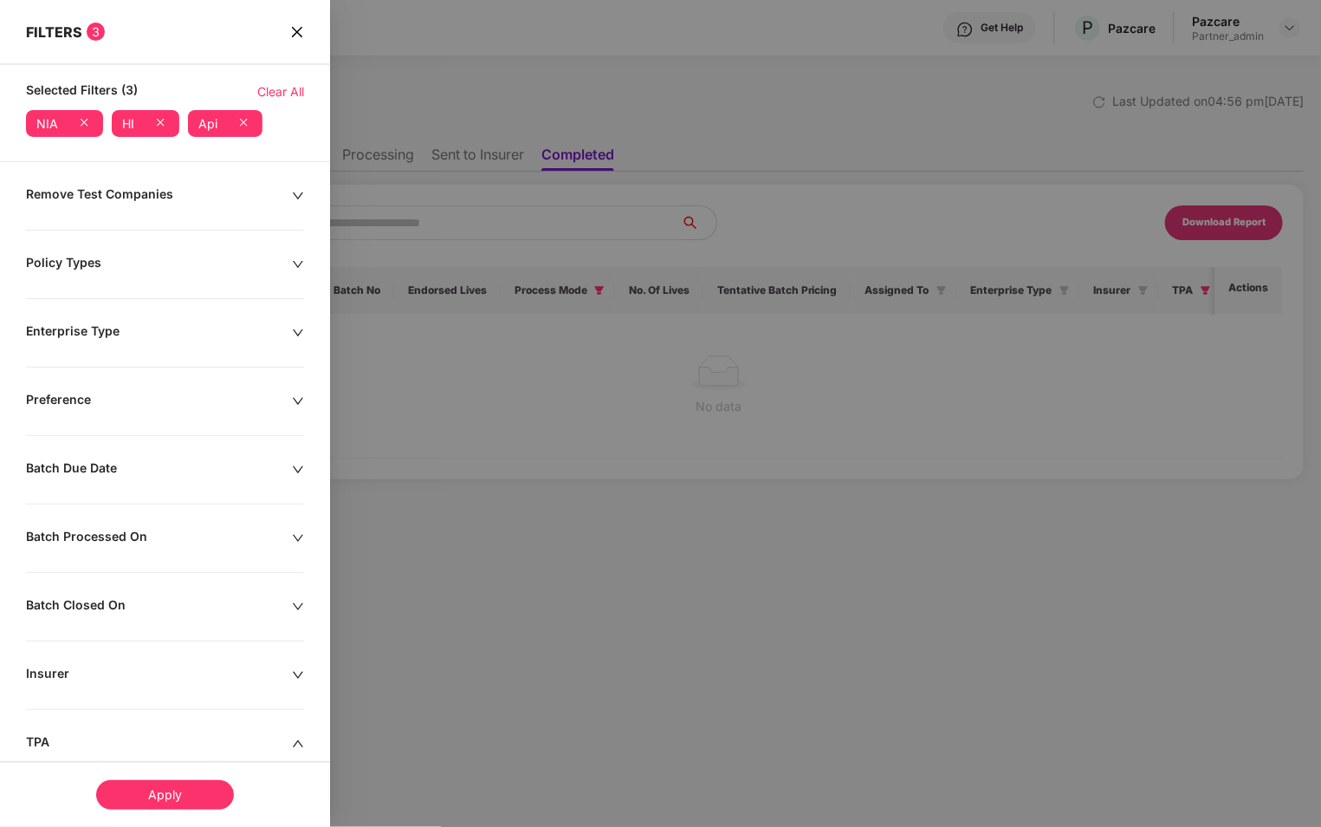
click at [240, 122] on icon at bounding box center [243, 122] width 17 height 17
click at [159, 792] on div "Apply" at bounding box center [165, 794] width 138 height 29
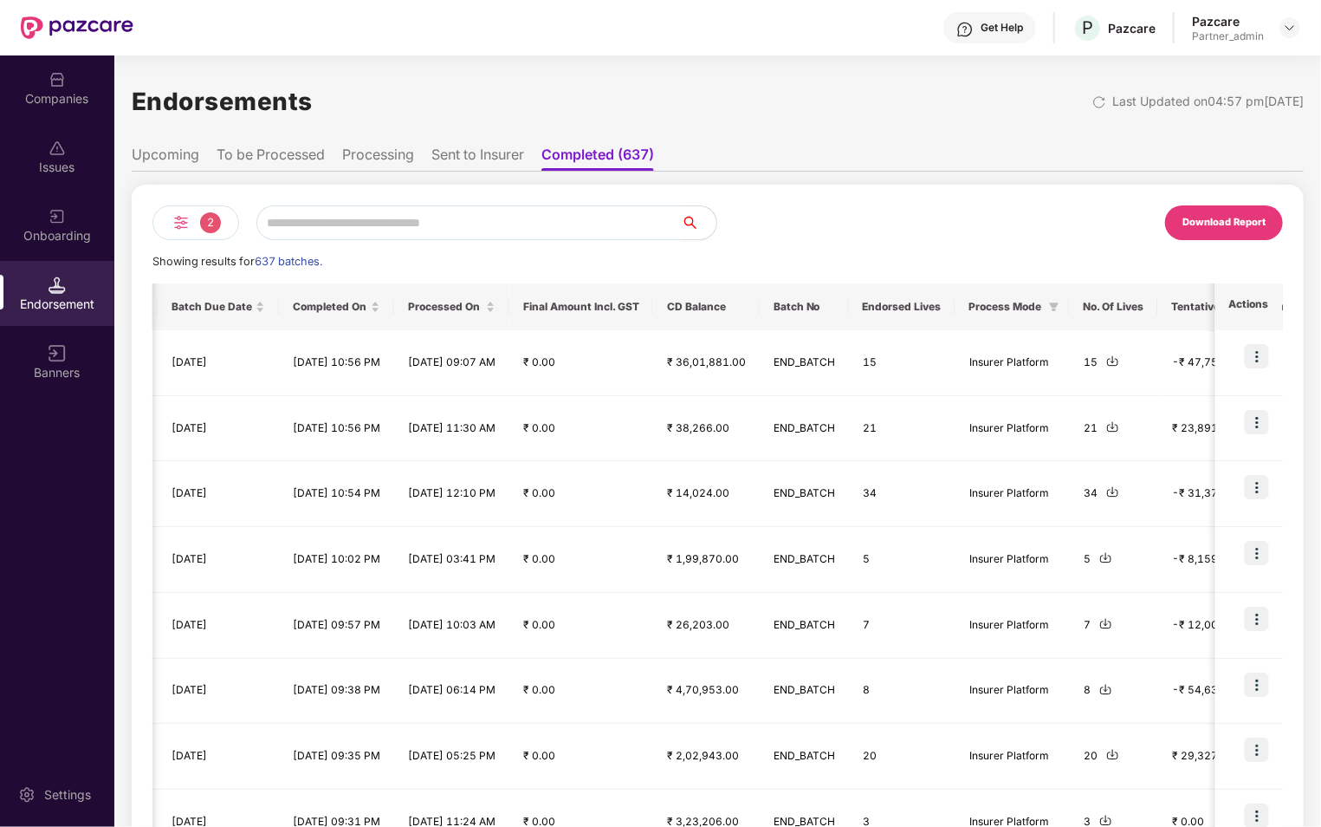
click at [188, 222] on img at bounding box center [181, 222] width 21 height 21
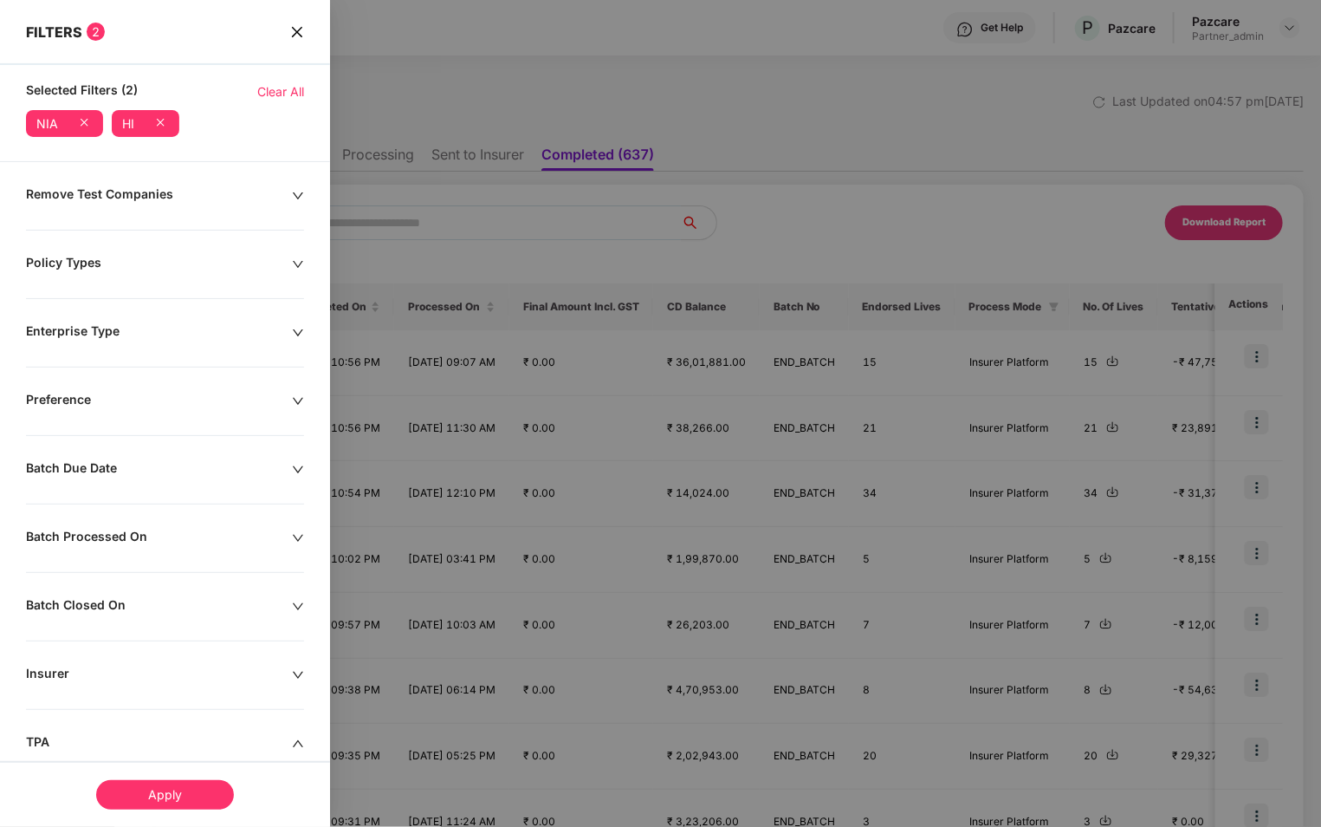
click at [229, 470] on div "Batch Due Date" at bounding box center [159, 469] width 266 height 19
click at [130, 522] on div at bounding box center [89, 522] width 107 height 19
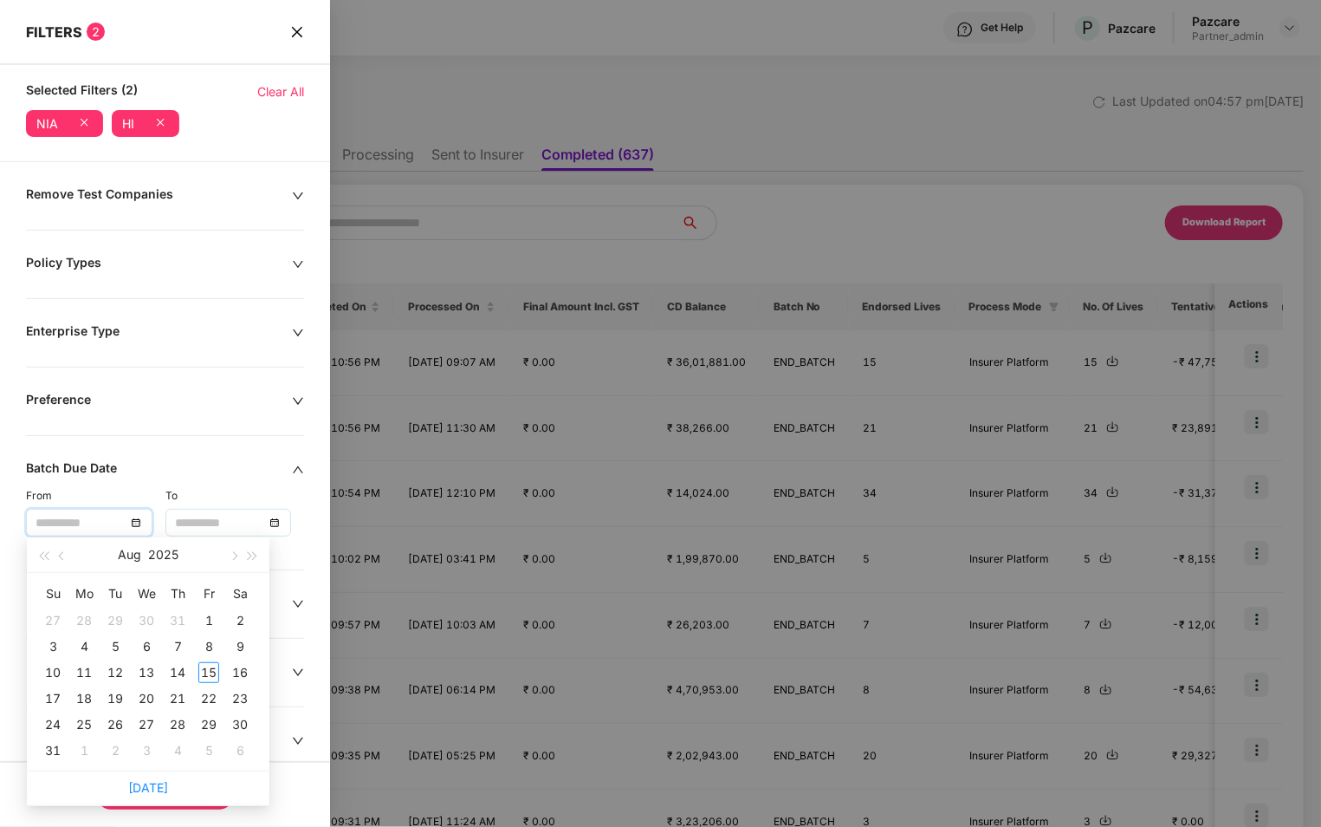
click at [254, 526] on input at bounding box center [220, 522] width 90 height 19
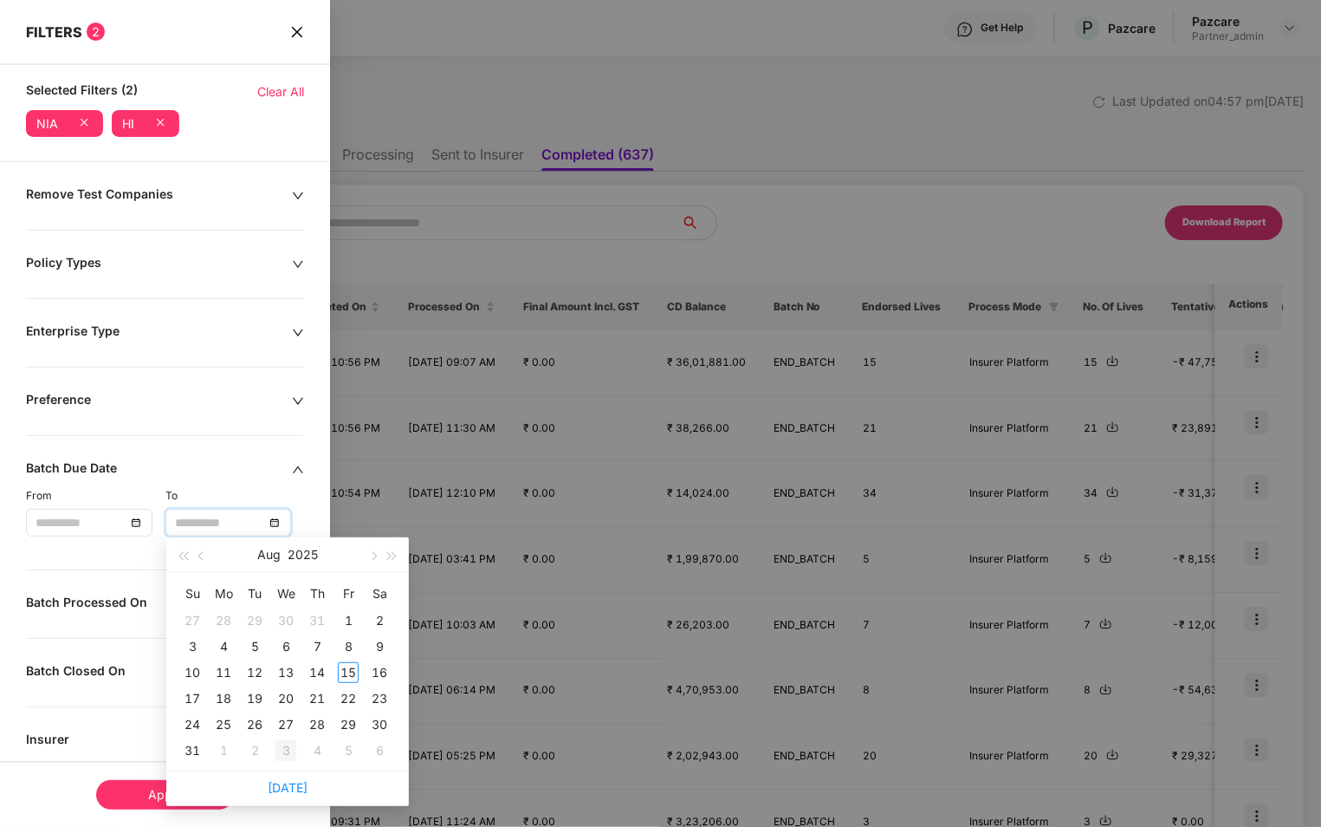
type input "**********"
click at [289, 778] on div "Today" at bounding box center [287, 787] width 243 height 35
click at [285, 784] on link "Today" at bounding box center [288, 787] width 40 height 15
type input "**********"
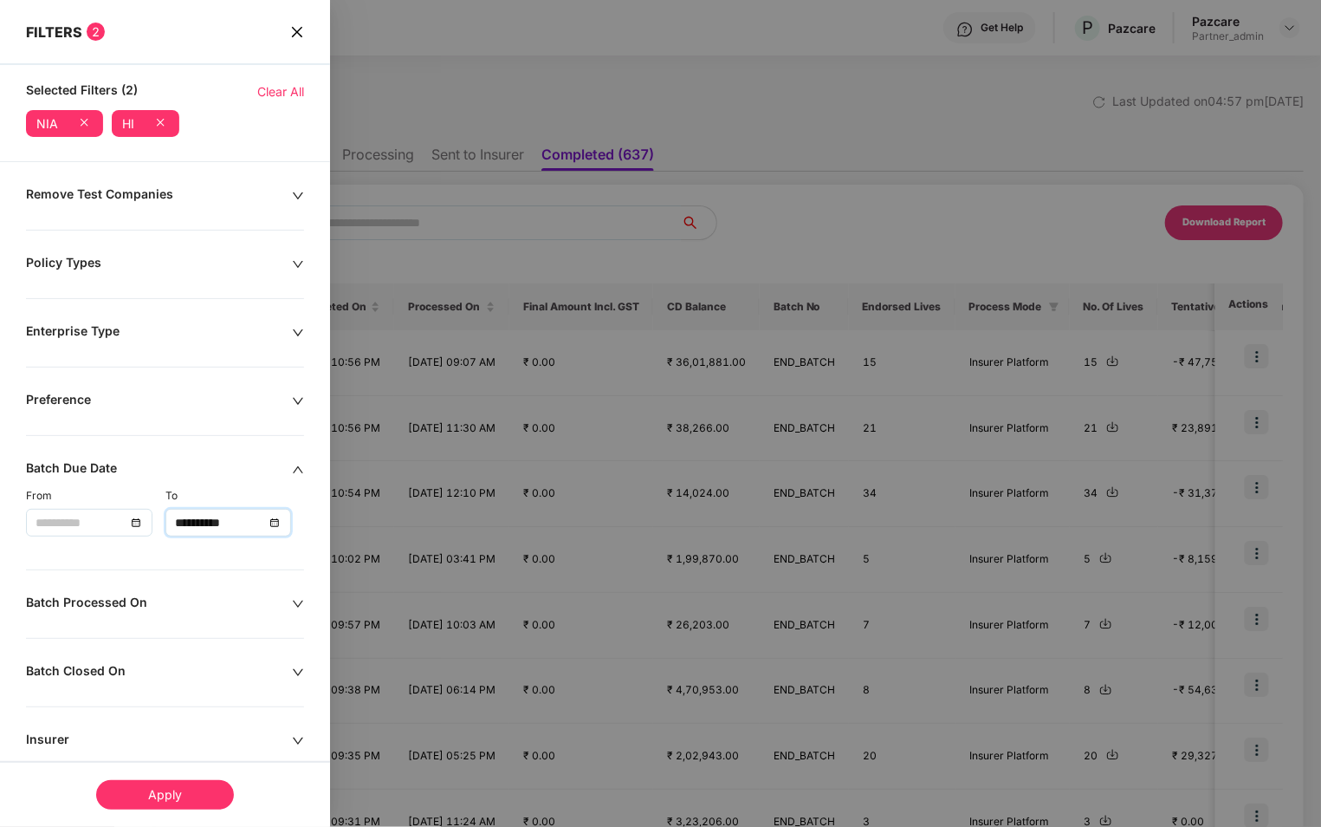
click at [114, 516] on input at bounding box center [81, 522] width 90 height 19
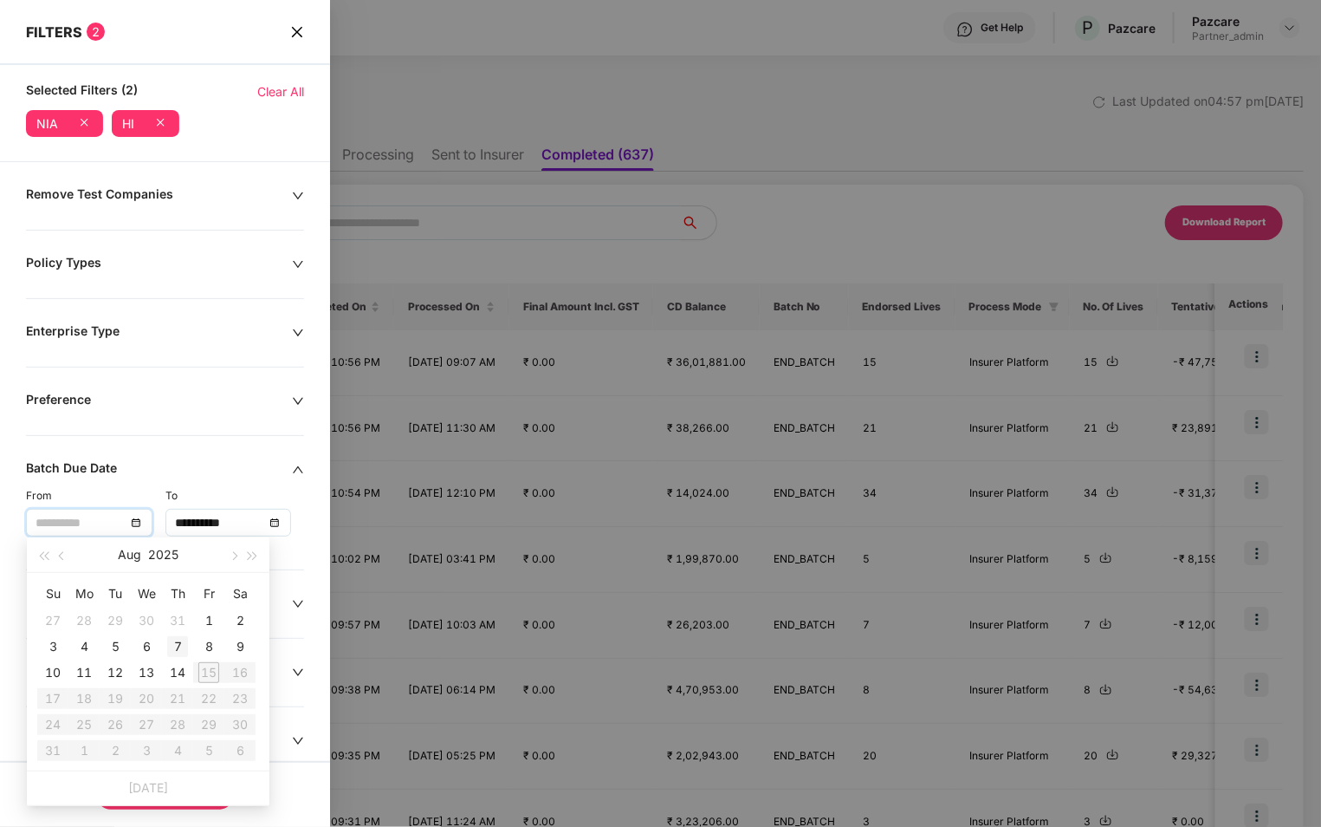
type input "**********"
click at [172, 640] on div "7" at bounding box center [177, 646] width 21 height 21
type input "**********"
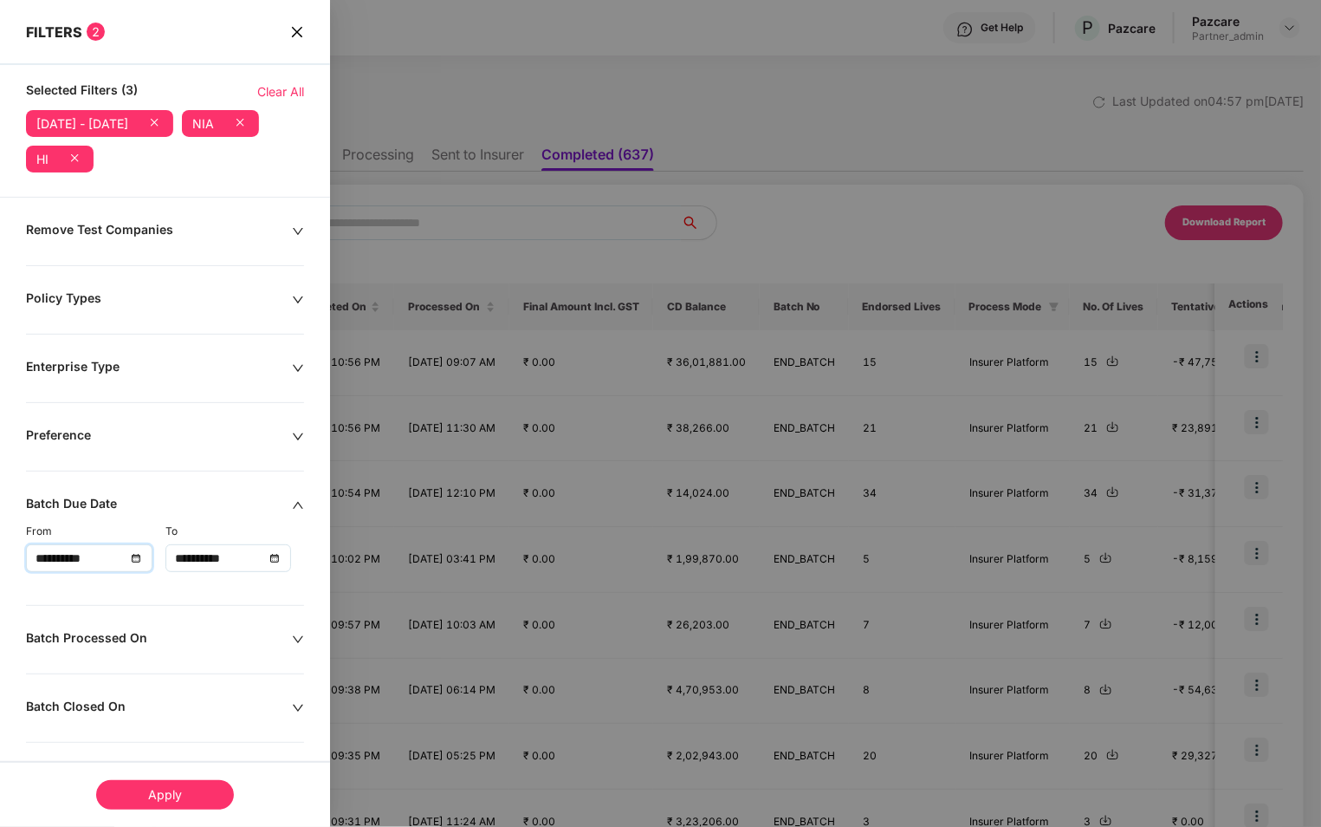
click at [165, 793] on div "Apply" at bounding box center [165, 794] width 138 height 29
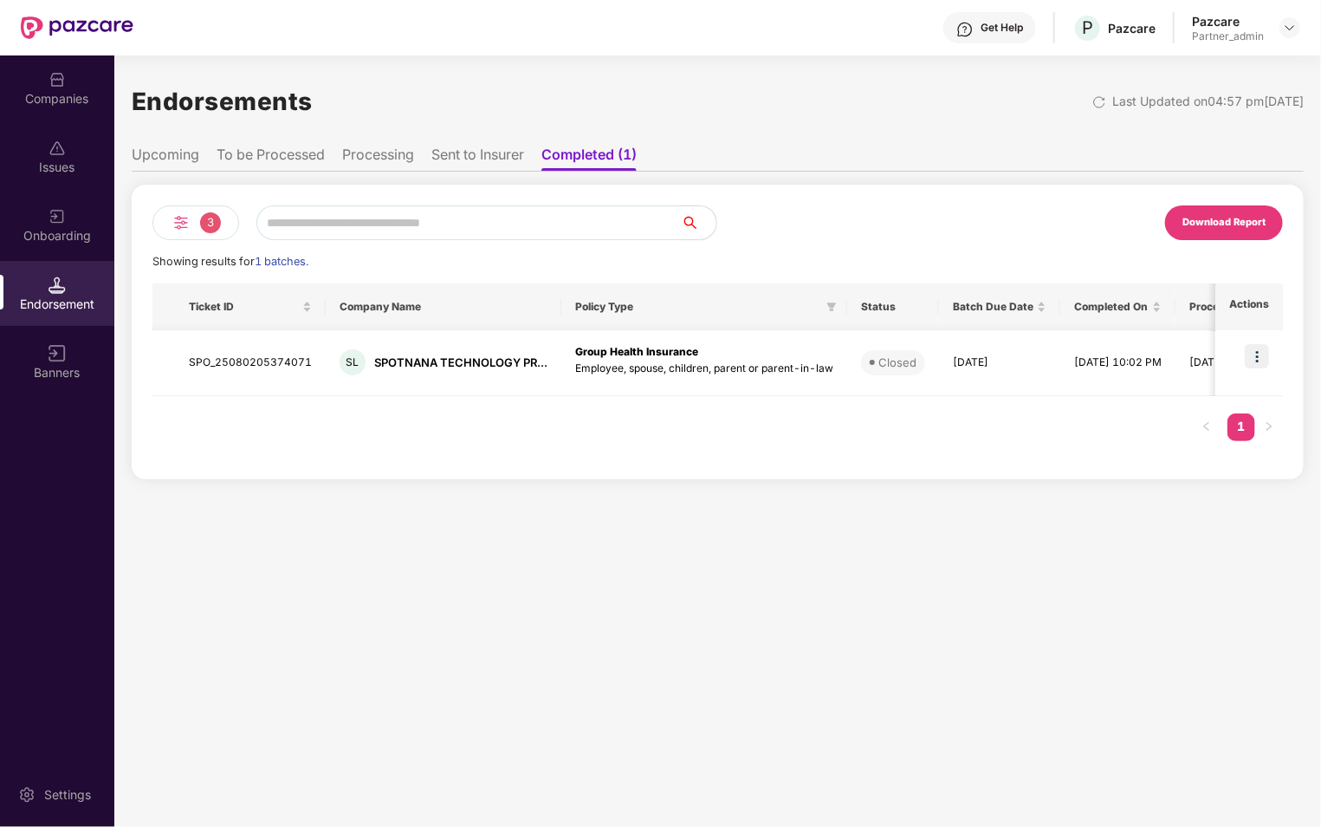
scroll to position [0, 0]
click at [444, 160] on li "Sent to Insurer" at bounding box center [478, 158] width 93 height 25
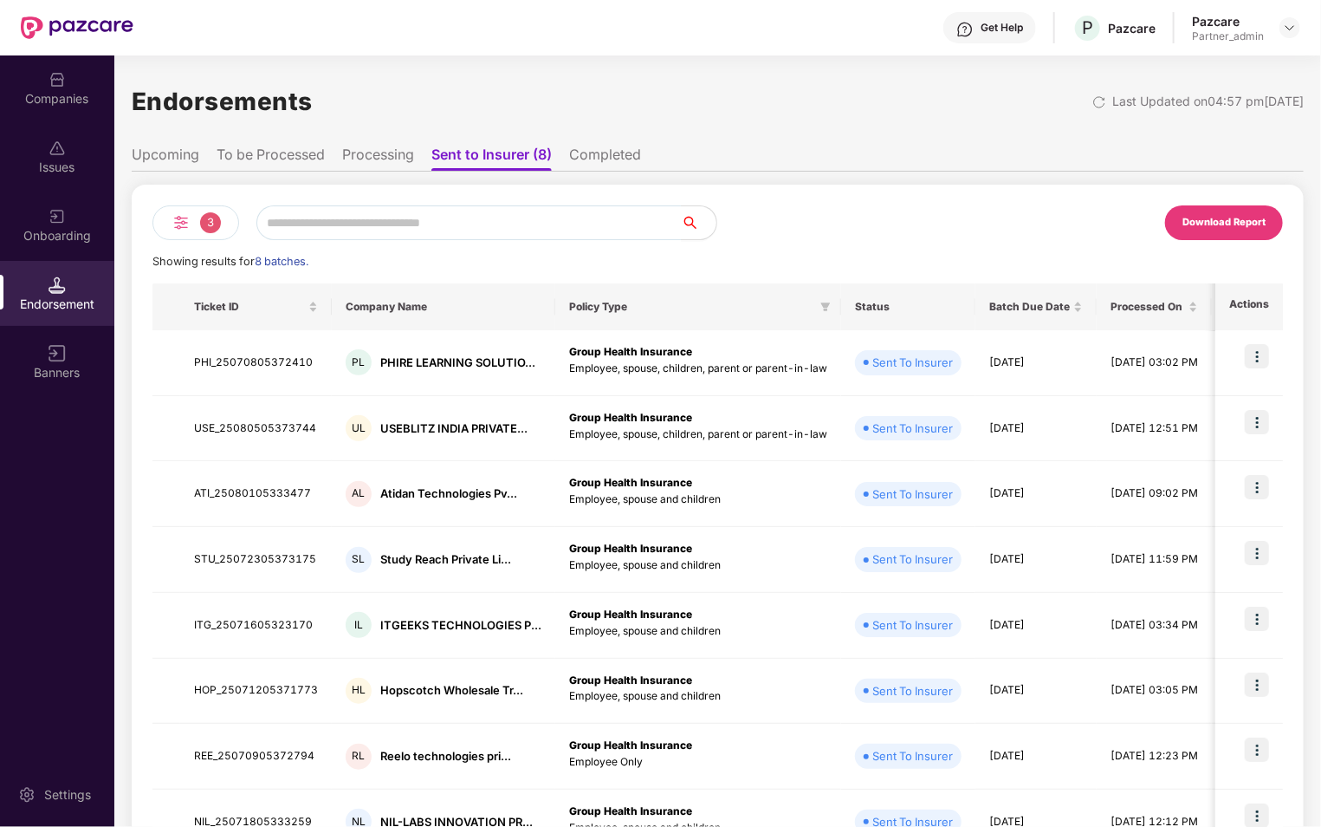
click at [379, 146] on li "Processing" at bounding box center [378, 158] width 72 height 25
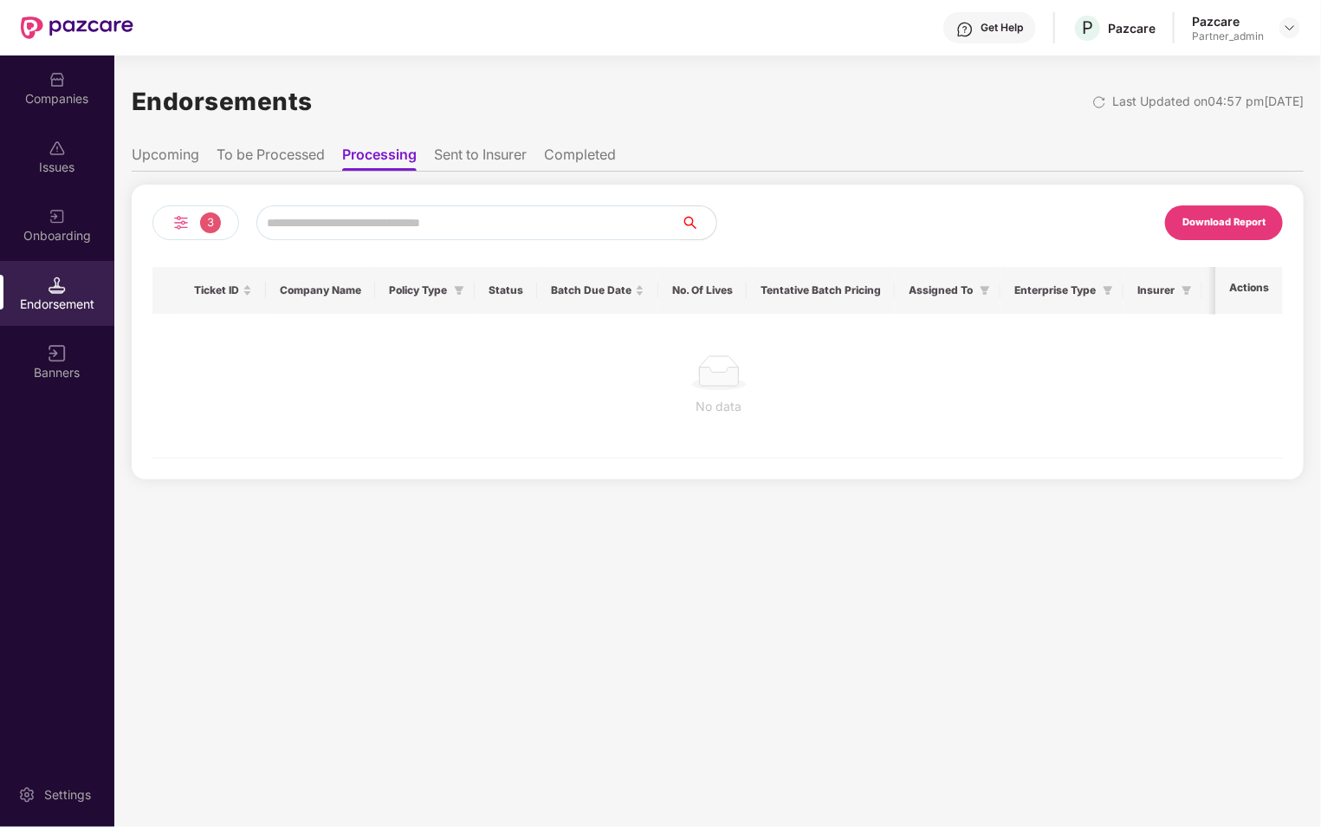
click at [297, 146] on li "To be Processed" at bounding box center [271, 158] width 108 height 25
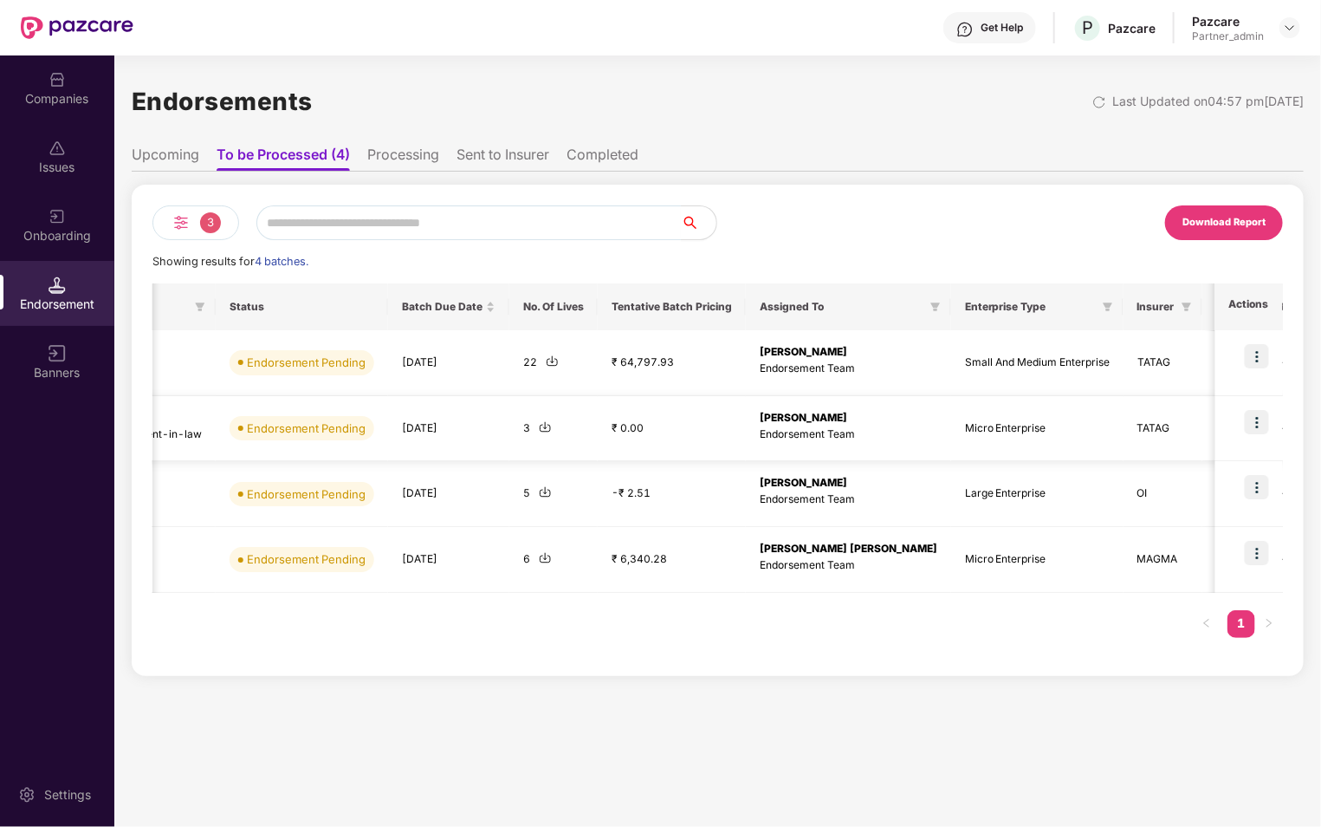
scroll to position [0, 618]
click at [179, 146] on li "Upcoming" at bounding box center [166, 158] width 68 height 25
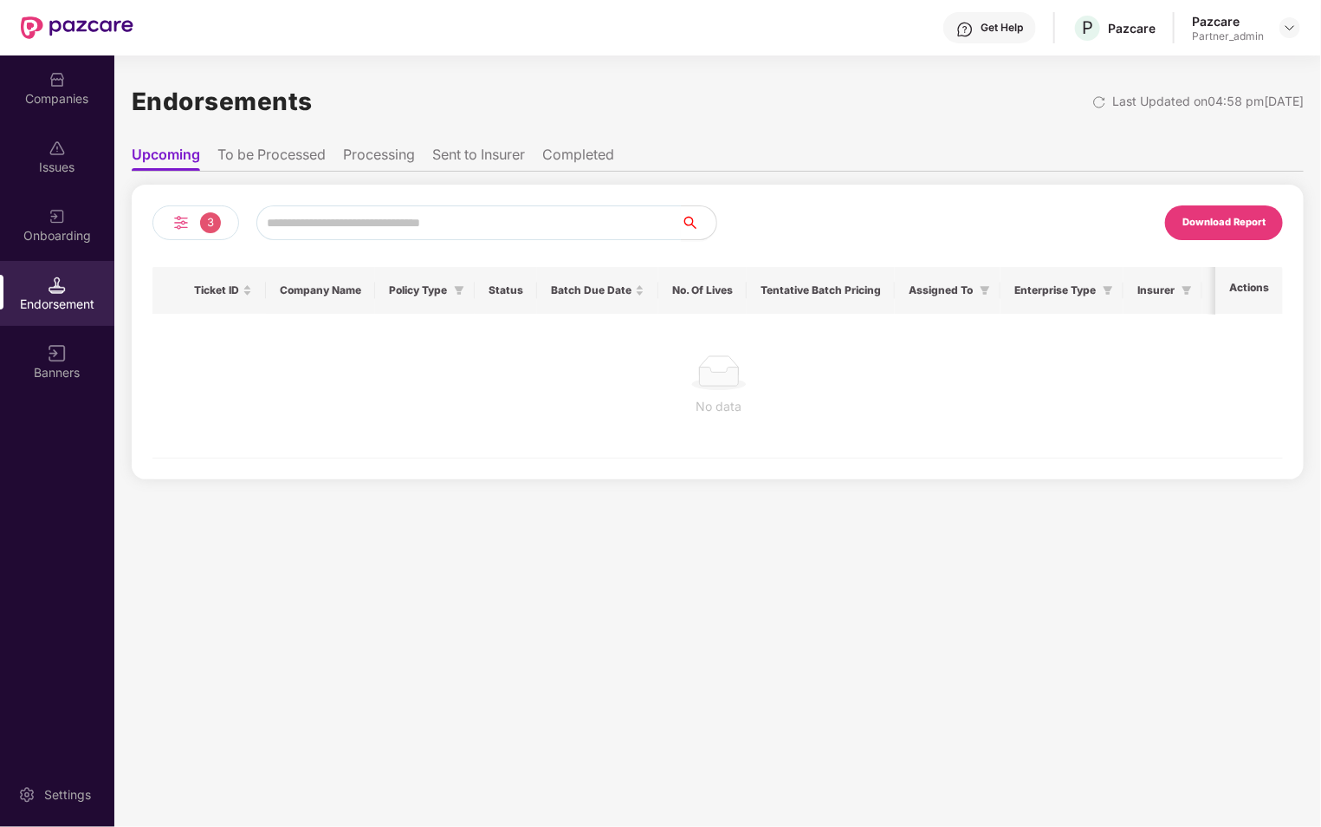
click at [214, 232] on div "3" at bounding box center [195, 222] width 87 height 35
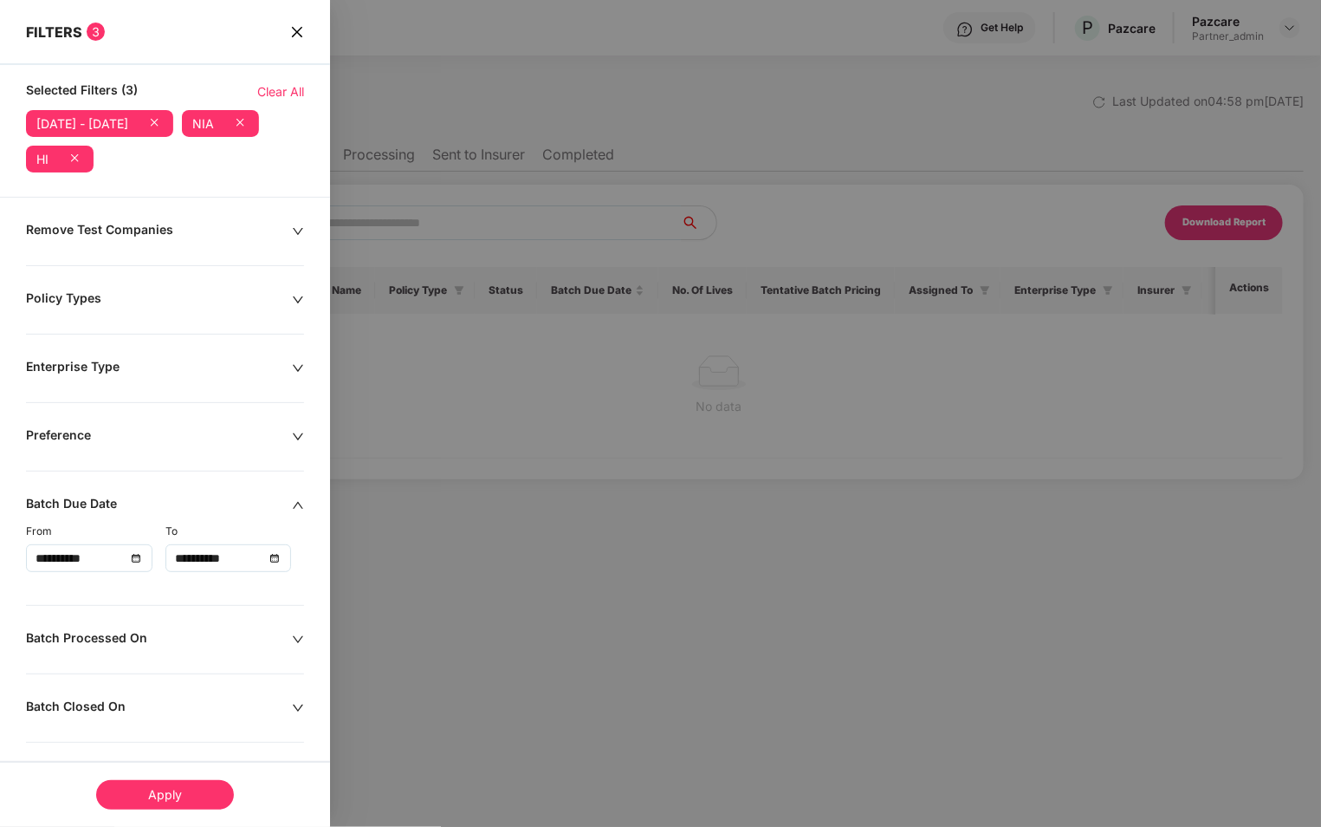
click at [291, 36] on icon "close" at bounding box center [297, 32] width 14 height 14
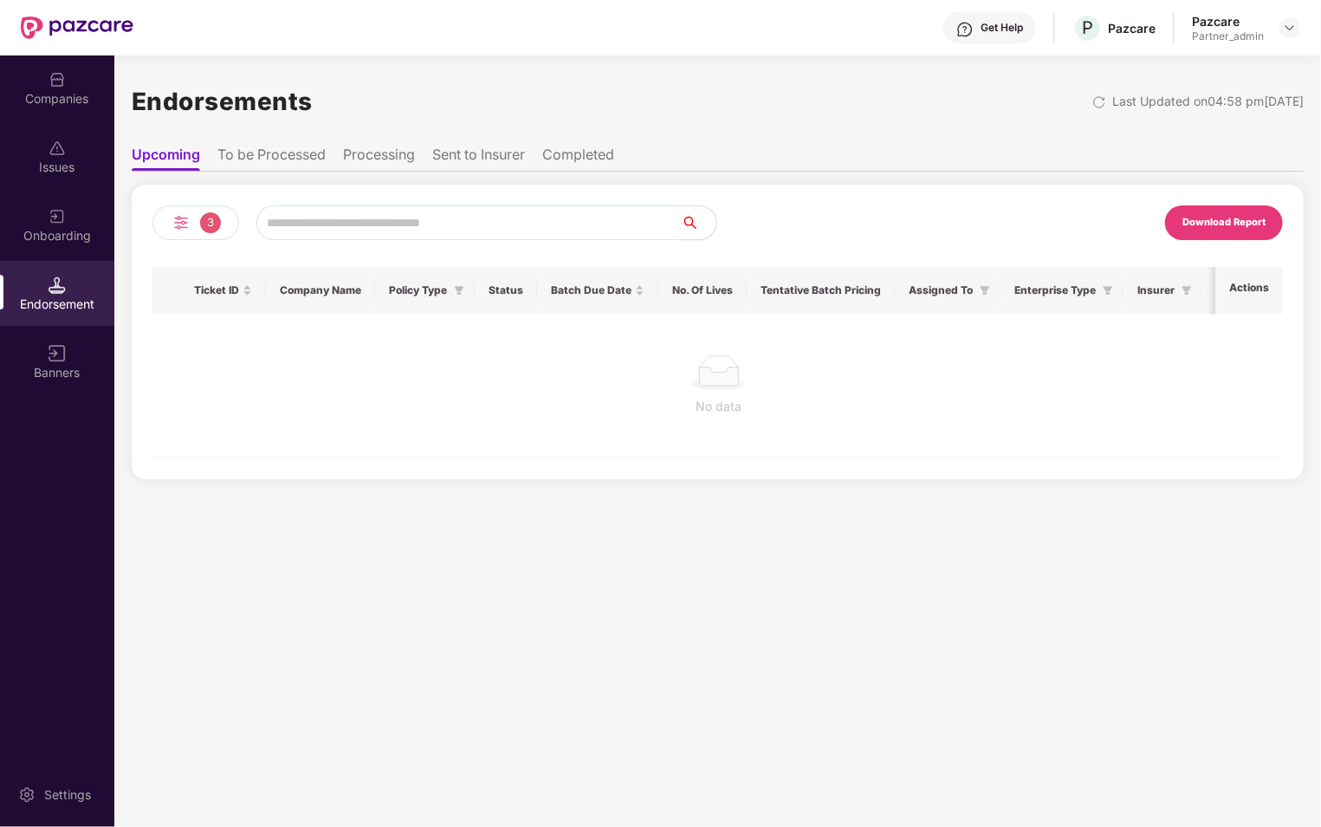
click at [204, 211] on div "3" at bounding box center [195, 222] width 87 height 35
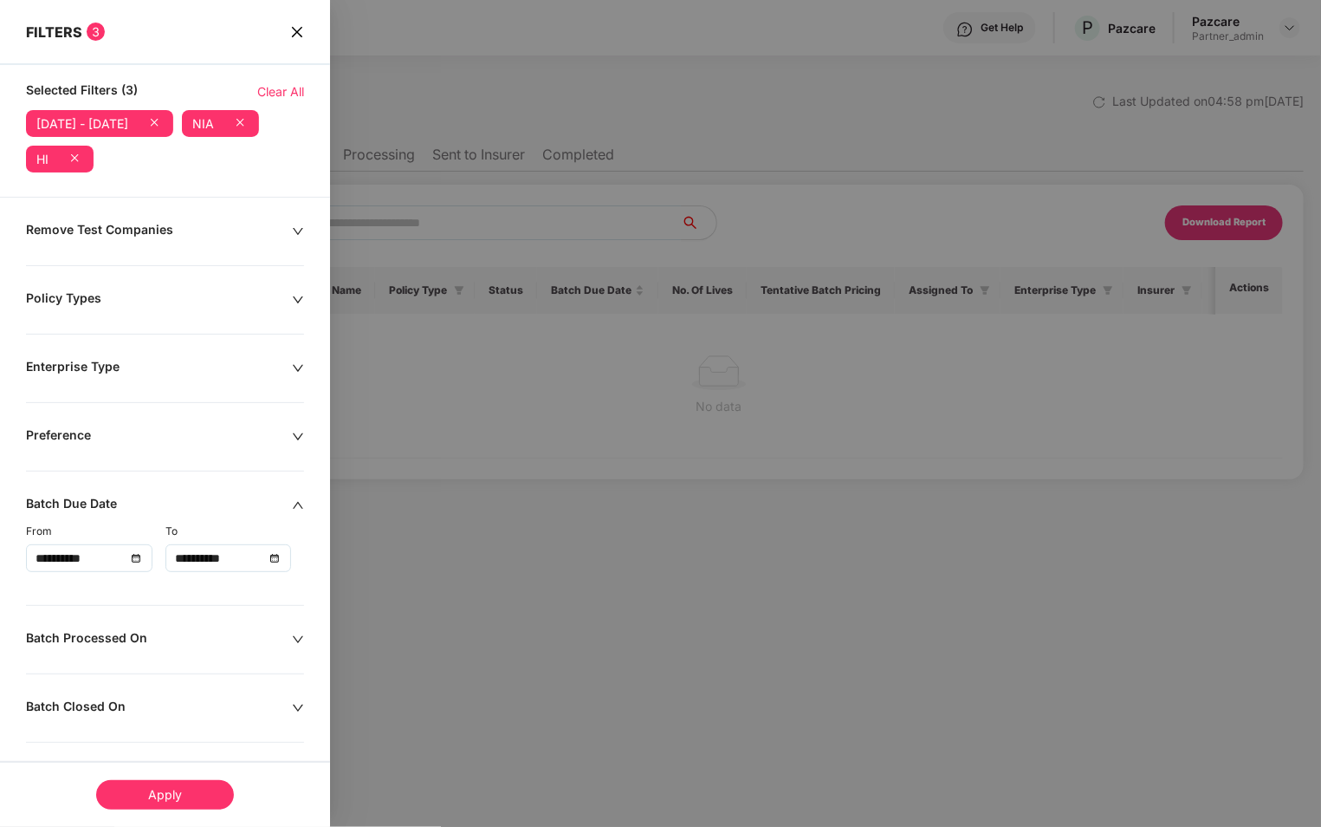
click at [285, 84] on span "Clear All" at bounding box center [280, 91] width 47 height 19
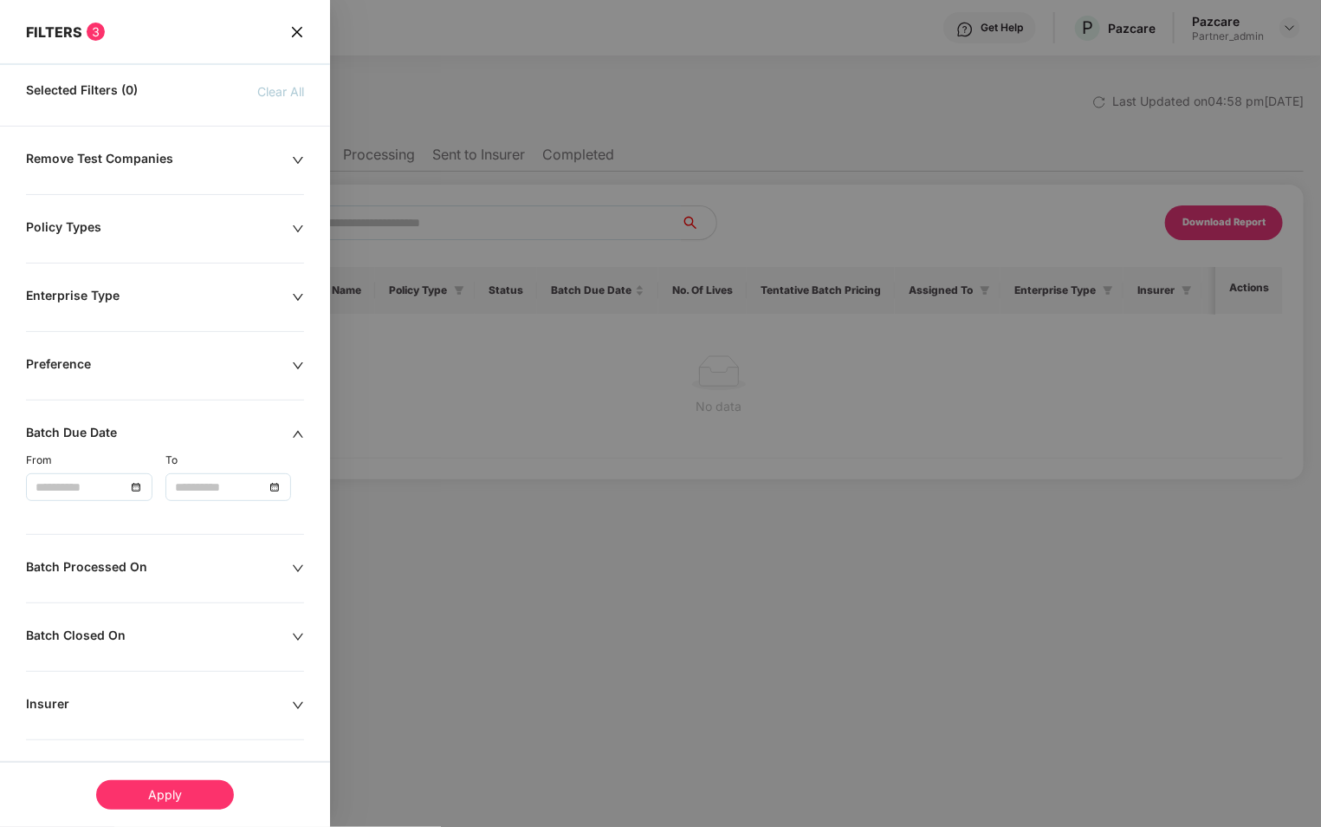
click at [296, 36] on icon "close" at bounding box center [297, 32] width 14 height 14
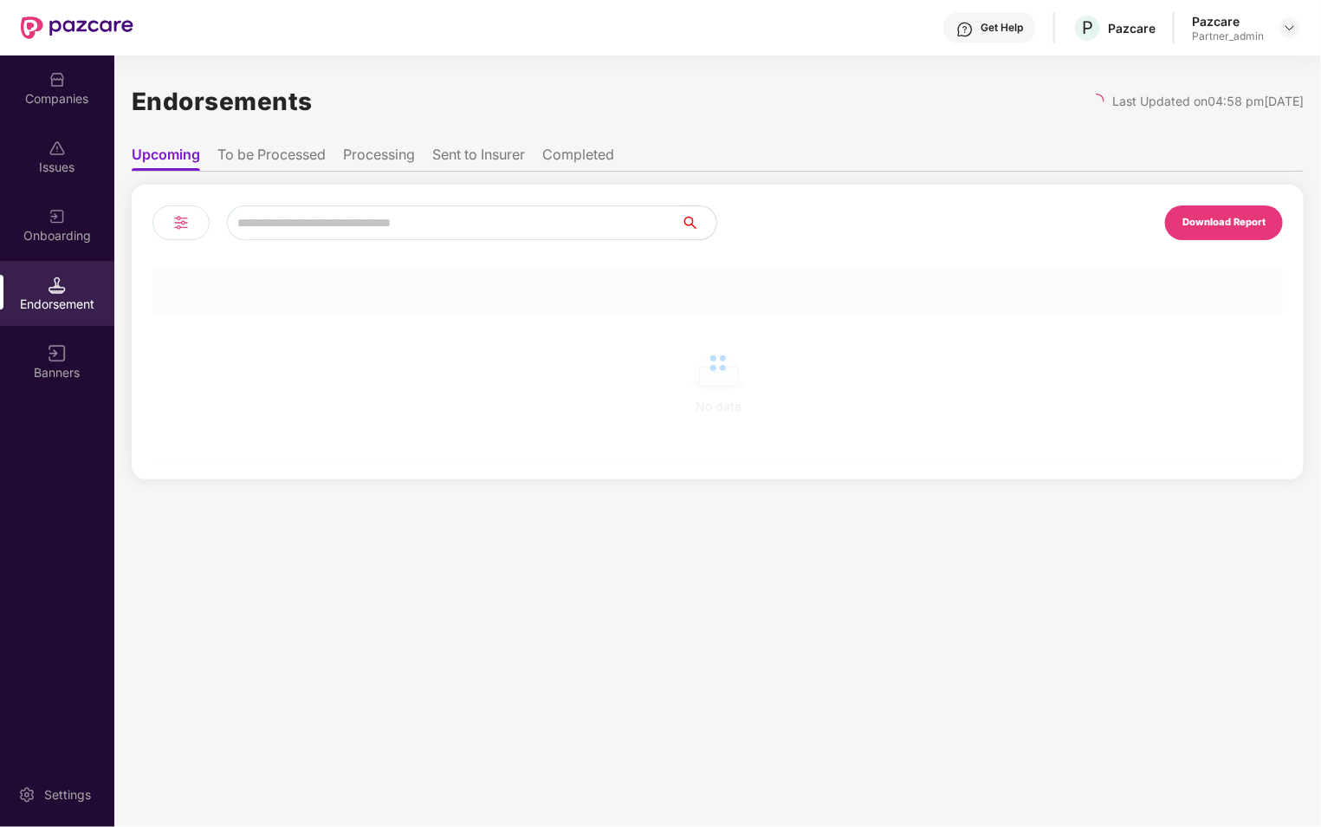
scroll to position [0, 1]
